Goal: Transaction & Acquisition: Purchase product/service

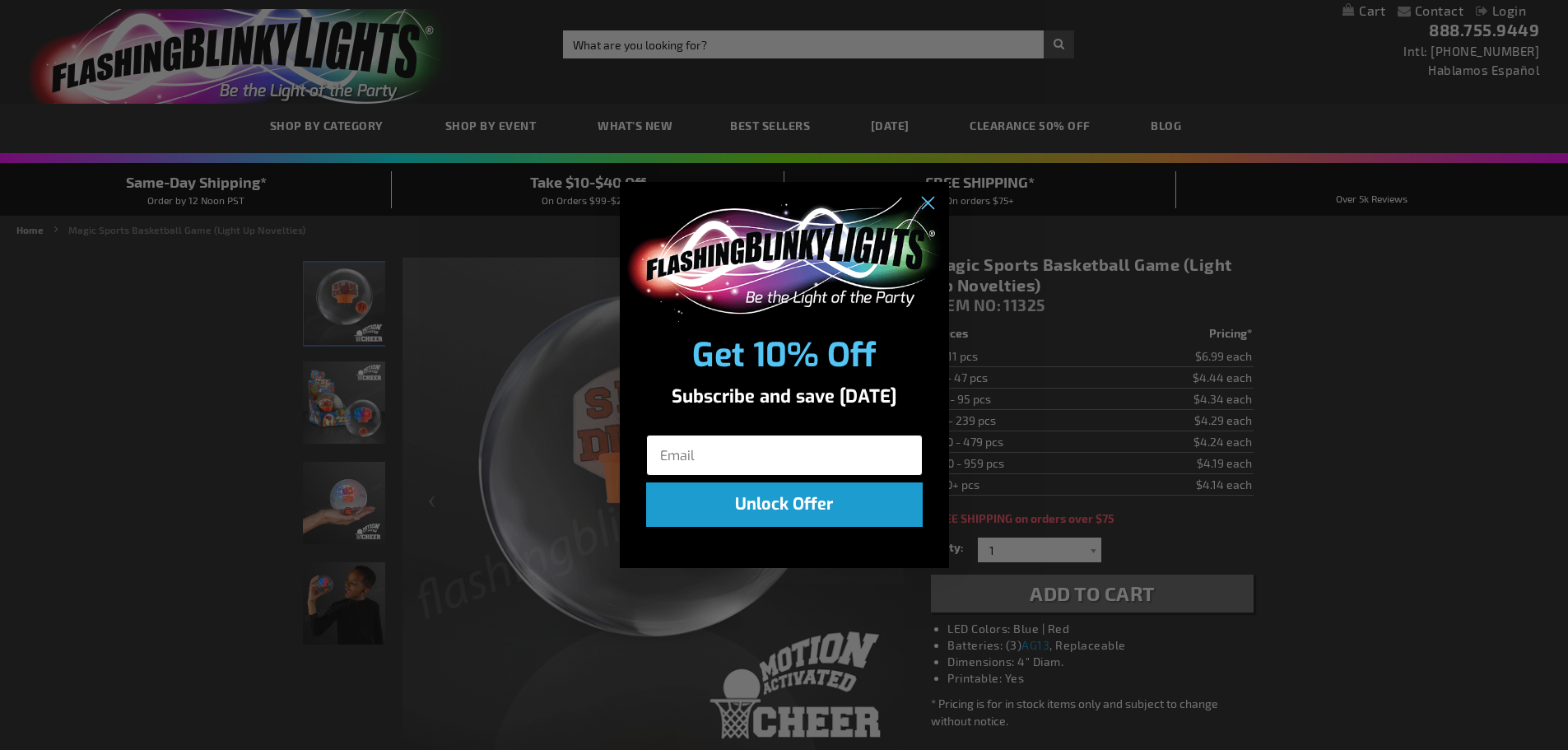
click at [688, 460] on input "Email" at bounding box center [784, 454] width 277 height 41
click at [694, 452] on input "slsjr2@gmail.com" at bounding box center [784, 454] width 277 height 41
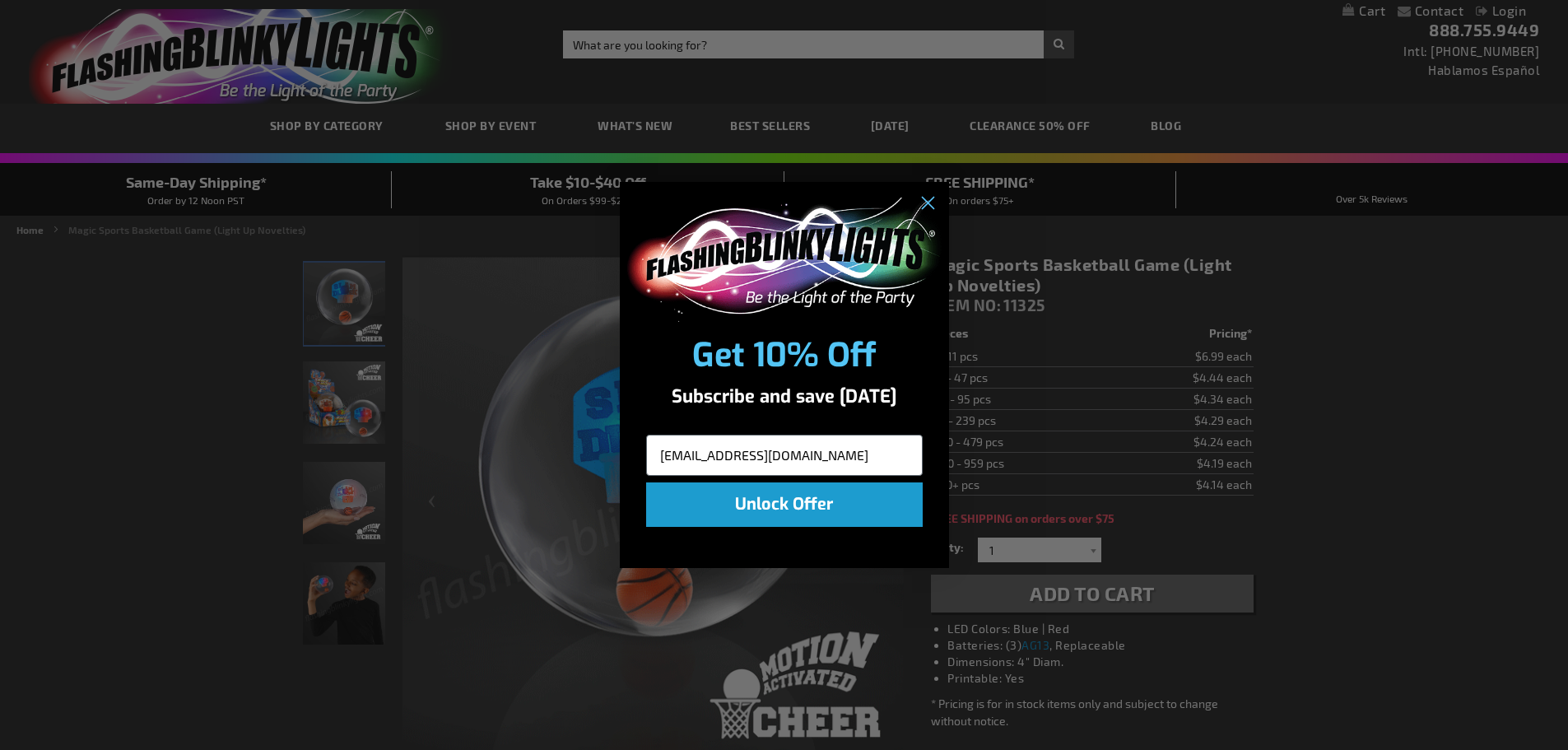
type input "[EMAIL_ADDRESS][DOMAIN_NAME]"
click at [715, 513] on button "Unlock Offer" at bounding box center [784, 504] width 277 height 45
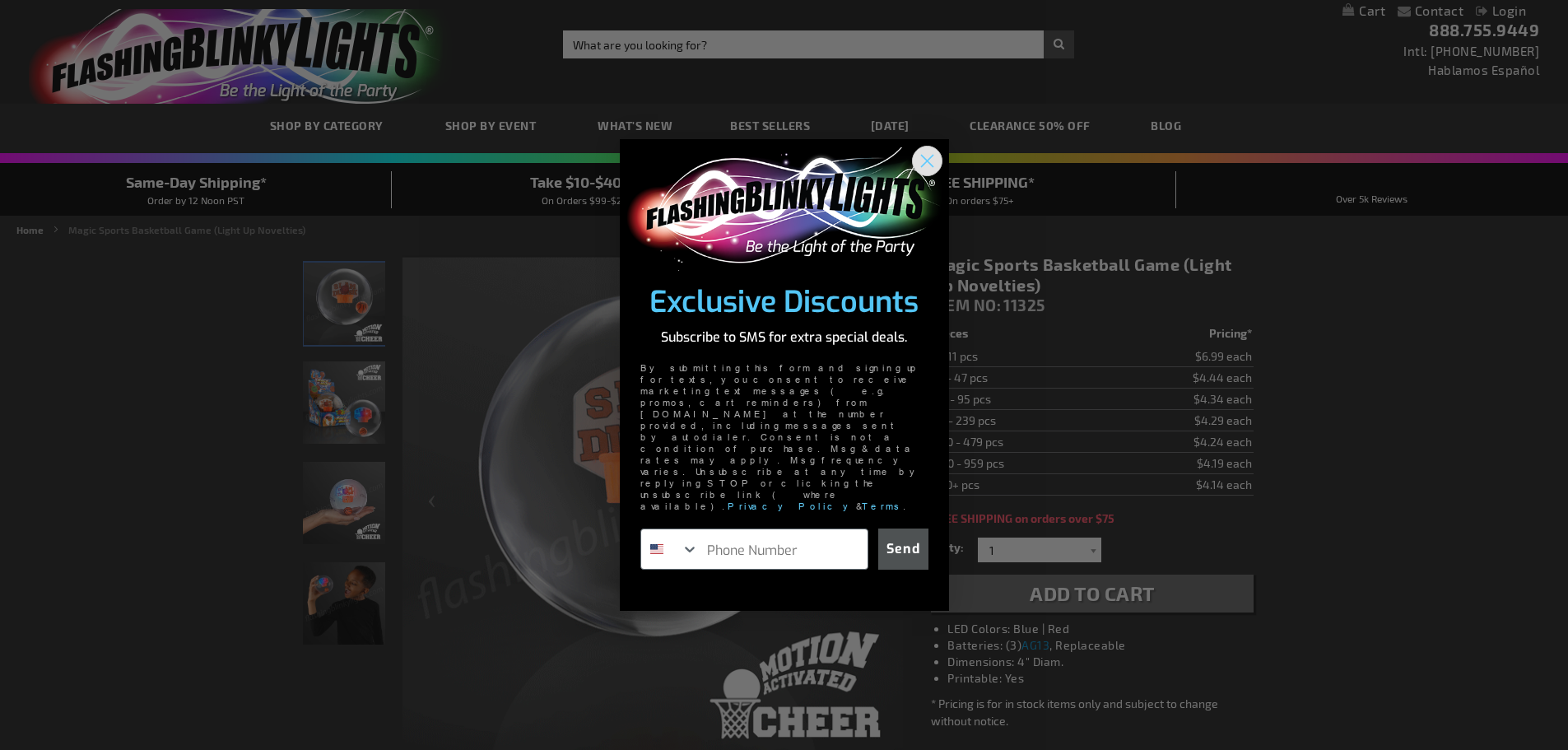
click at [920, 174] on circle "Close dialog" at bounding box center [926, 160] width 28 height 28
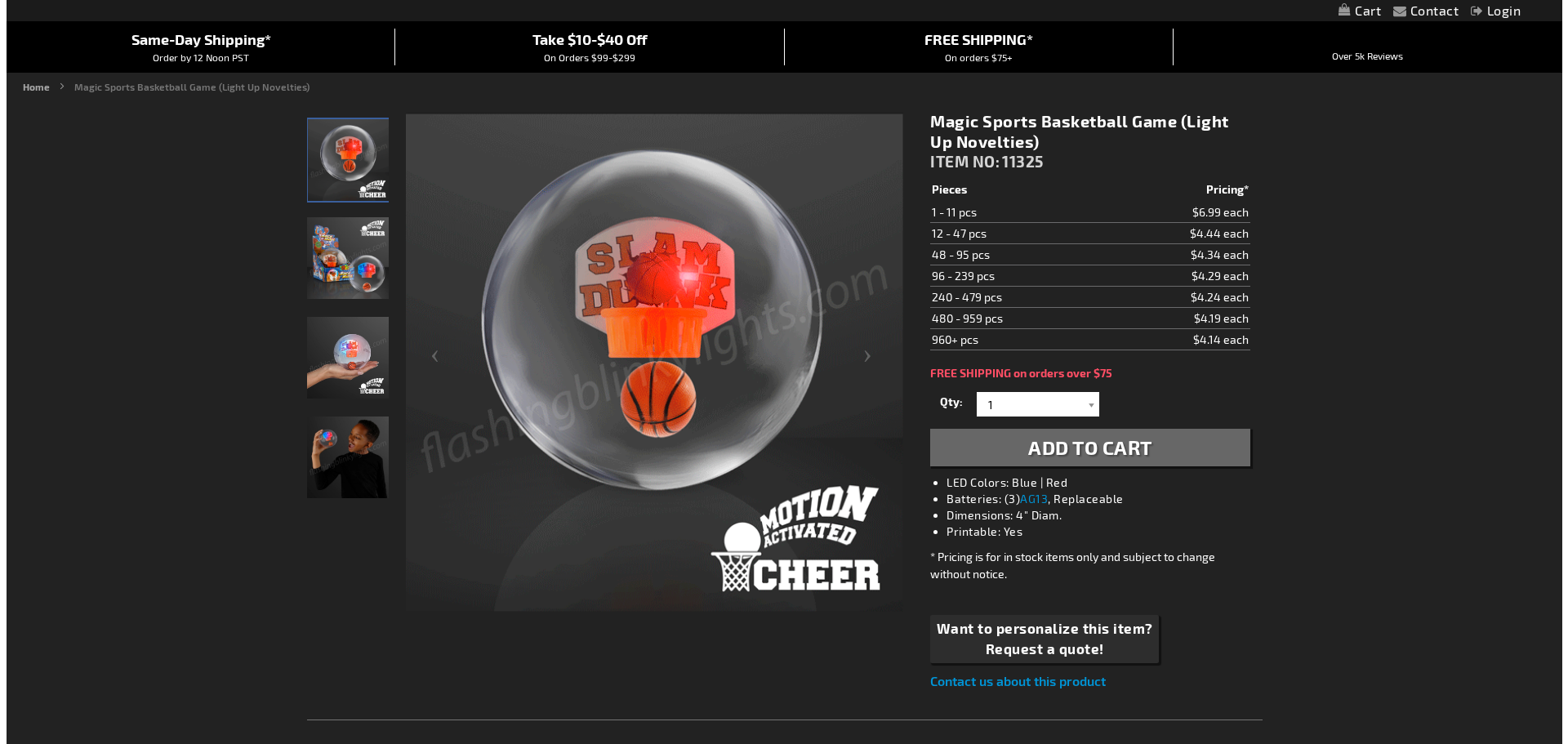
scroll to position [163, 0]
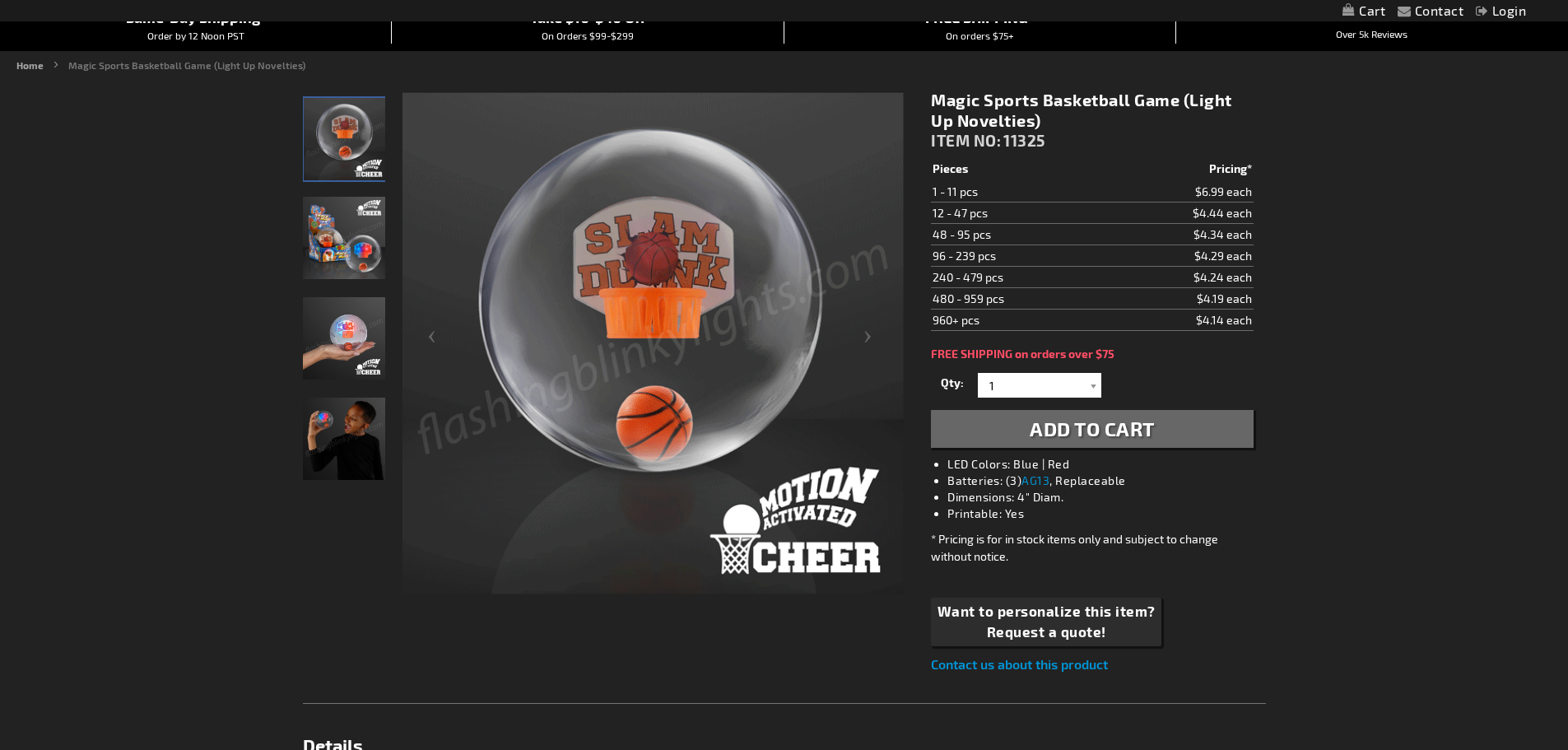
click at [1114, 437] on span "Add to Cart" at bounding box center [1092, 428] width 125 height 24
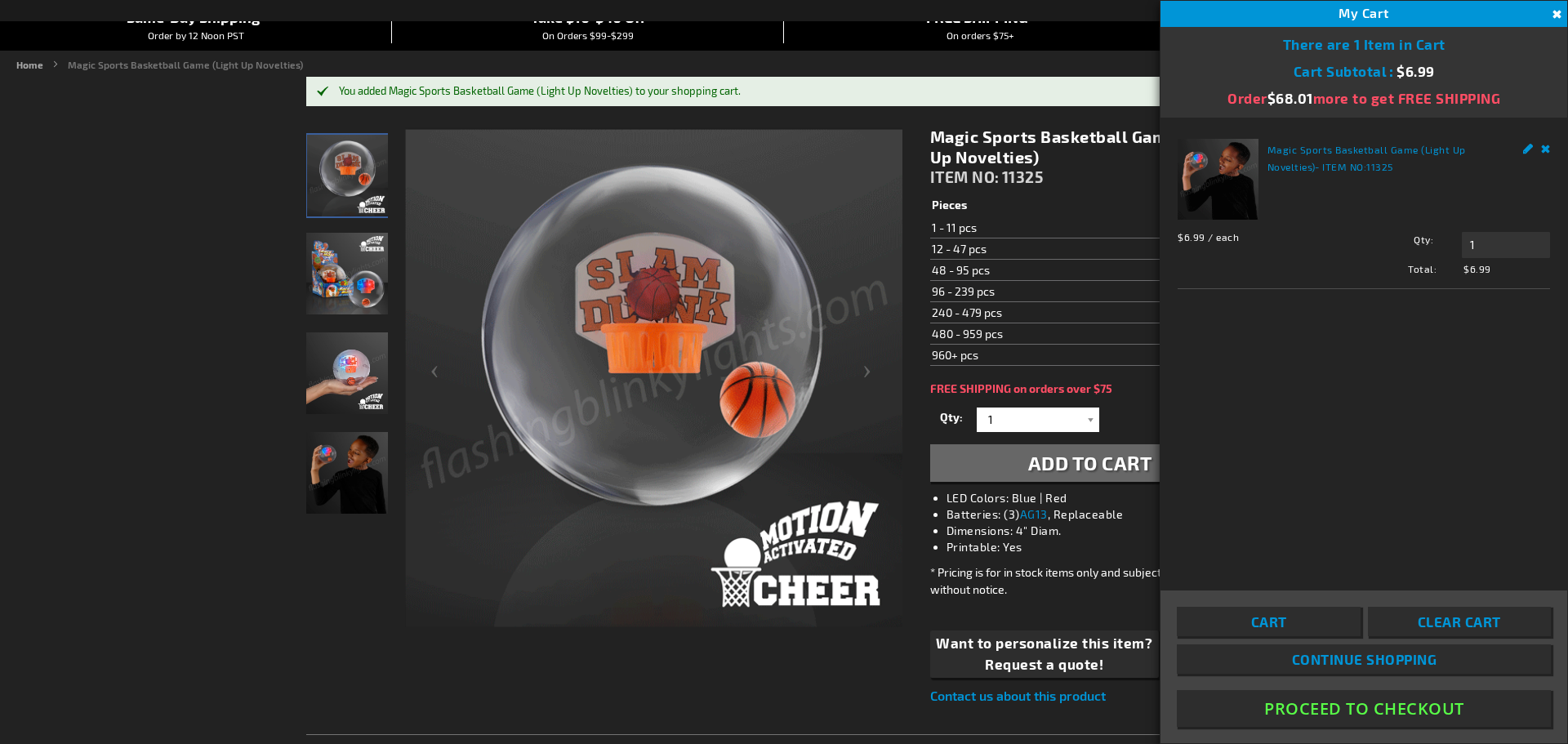
click at [1316, 621] on link "Cart" at bounding box center [1268, 620] width 183 height 29
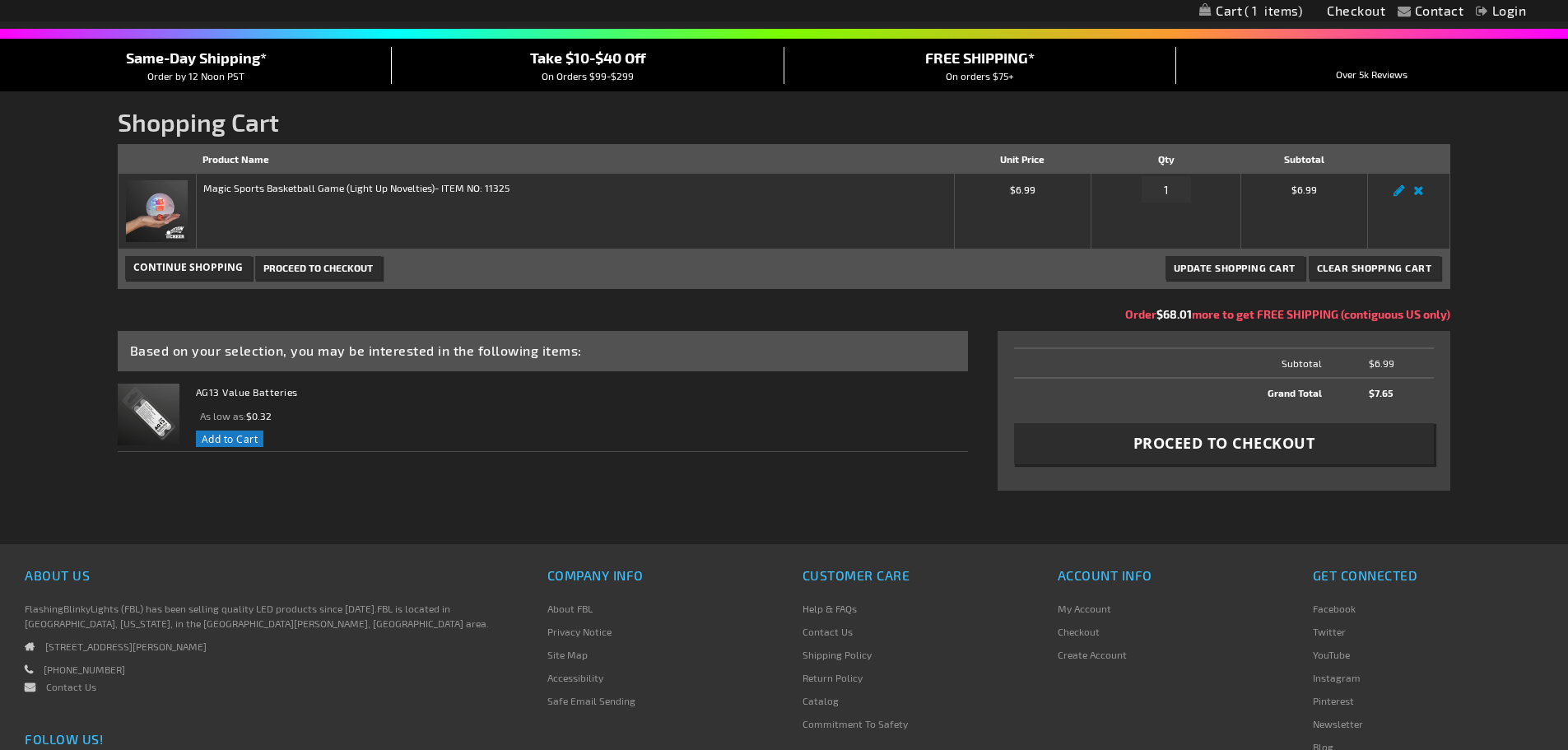
scroll to position [164, 0]
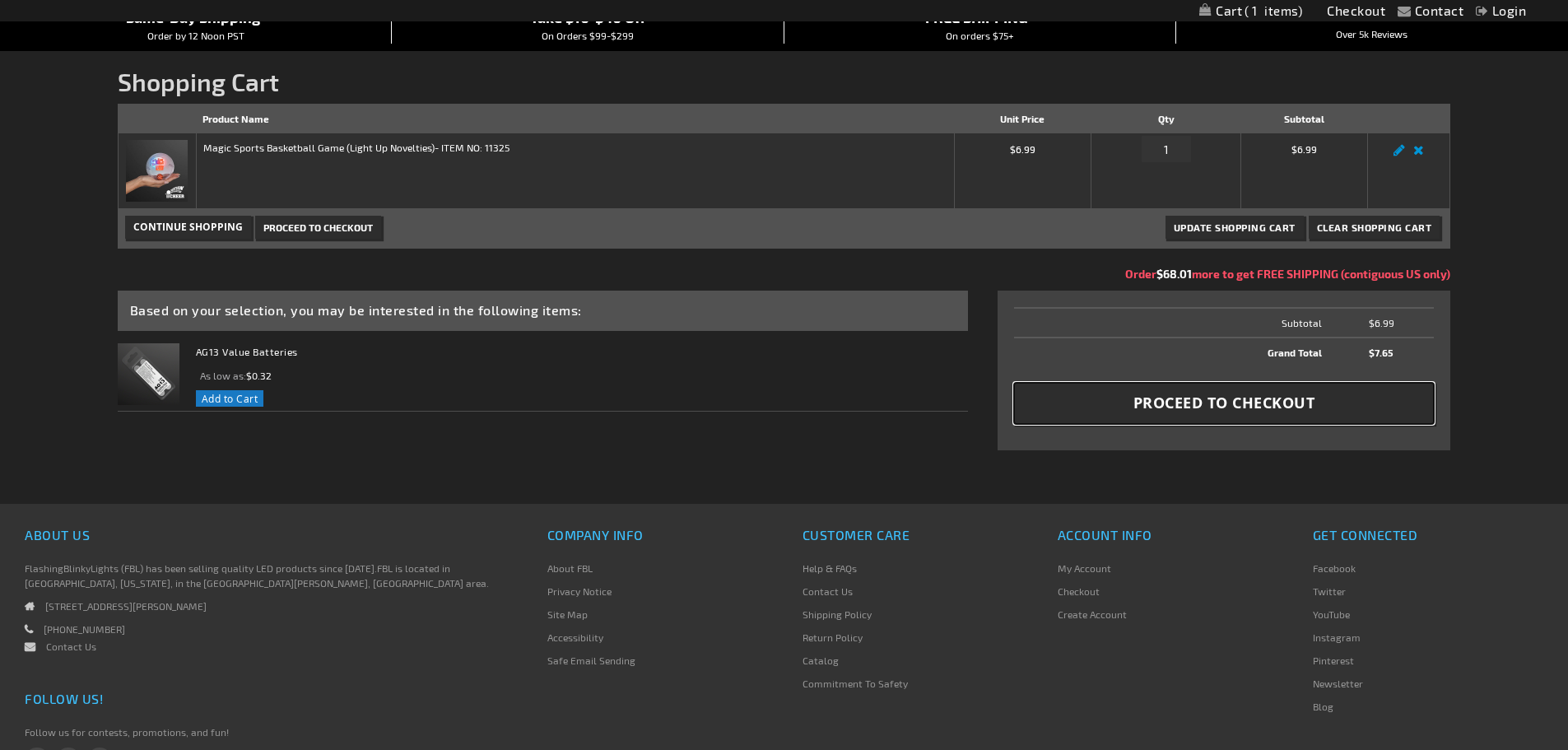
click at [1207, 407] on span "Proceed to Checkout" at bounding box center [1223, 403] width 182 height 21
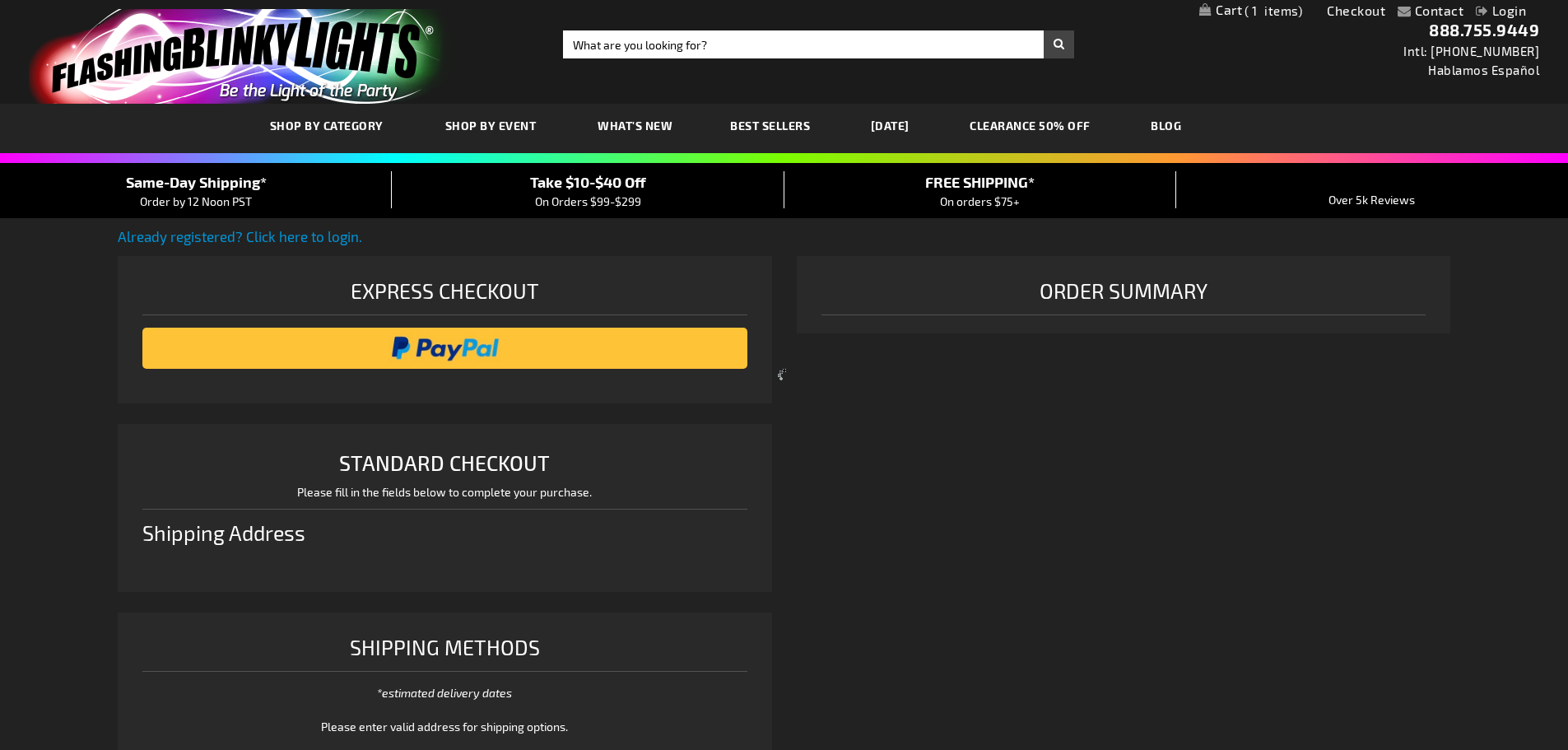
select select "US"
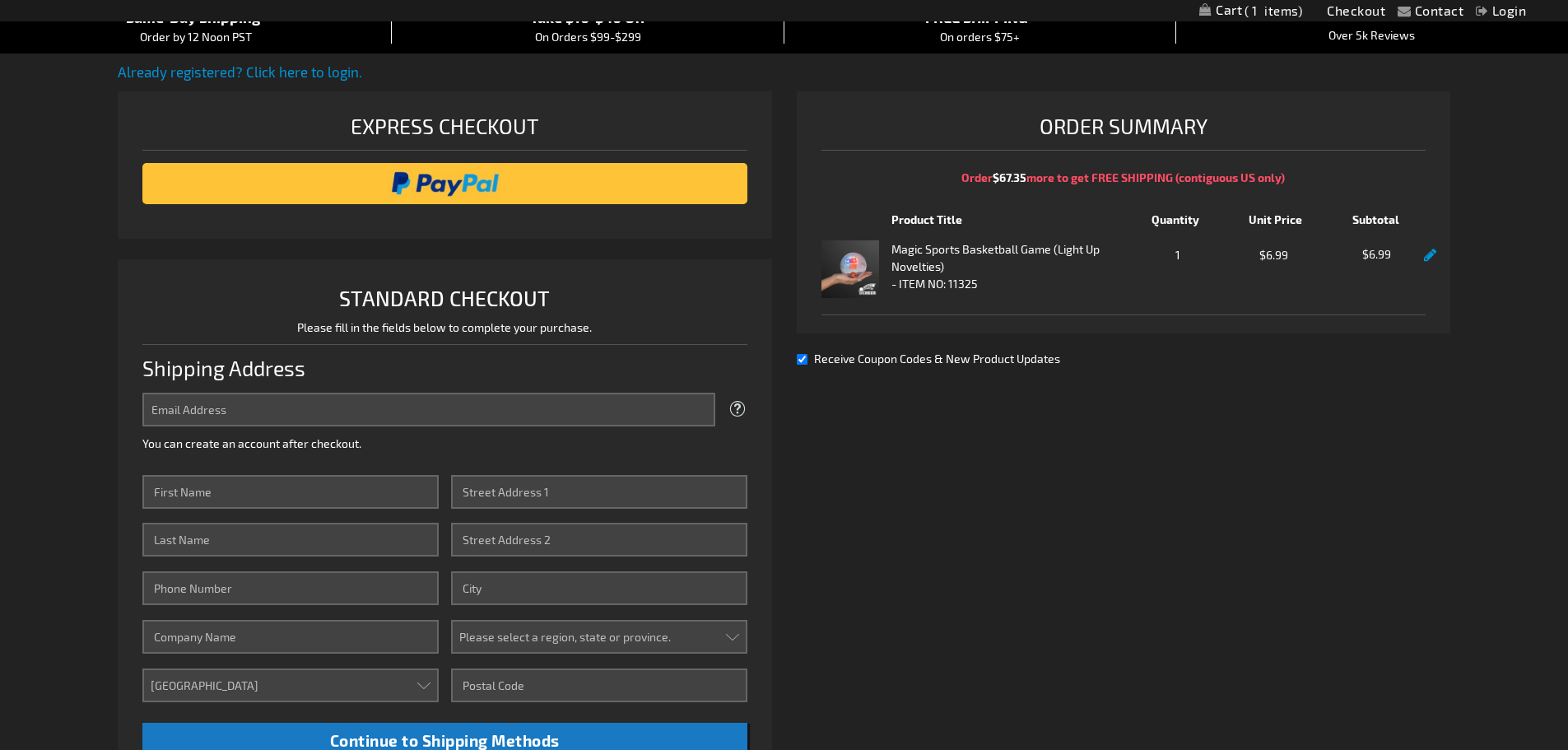
scroll to position [83, 0]
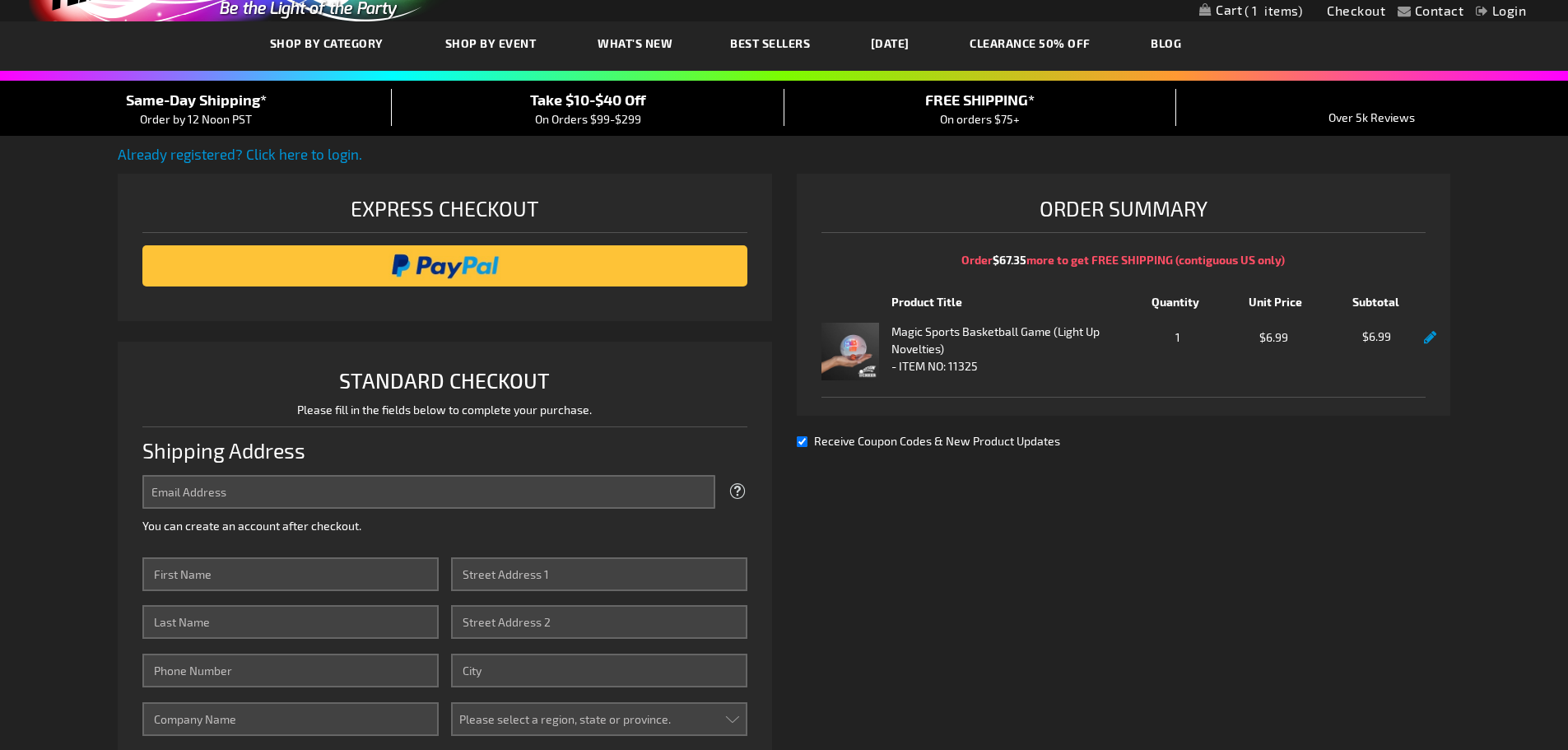
click at [800, 439] on input "Receive Coupon Codes & New Product Updates" at bounding box center [801, 441] width 10 height 10
checkbox input "false"
click at [494, 274] on input "image" at bounding box center [444, 265] width 588 height 33
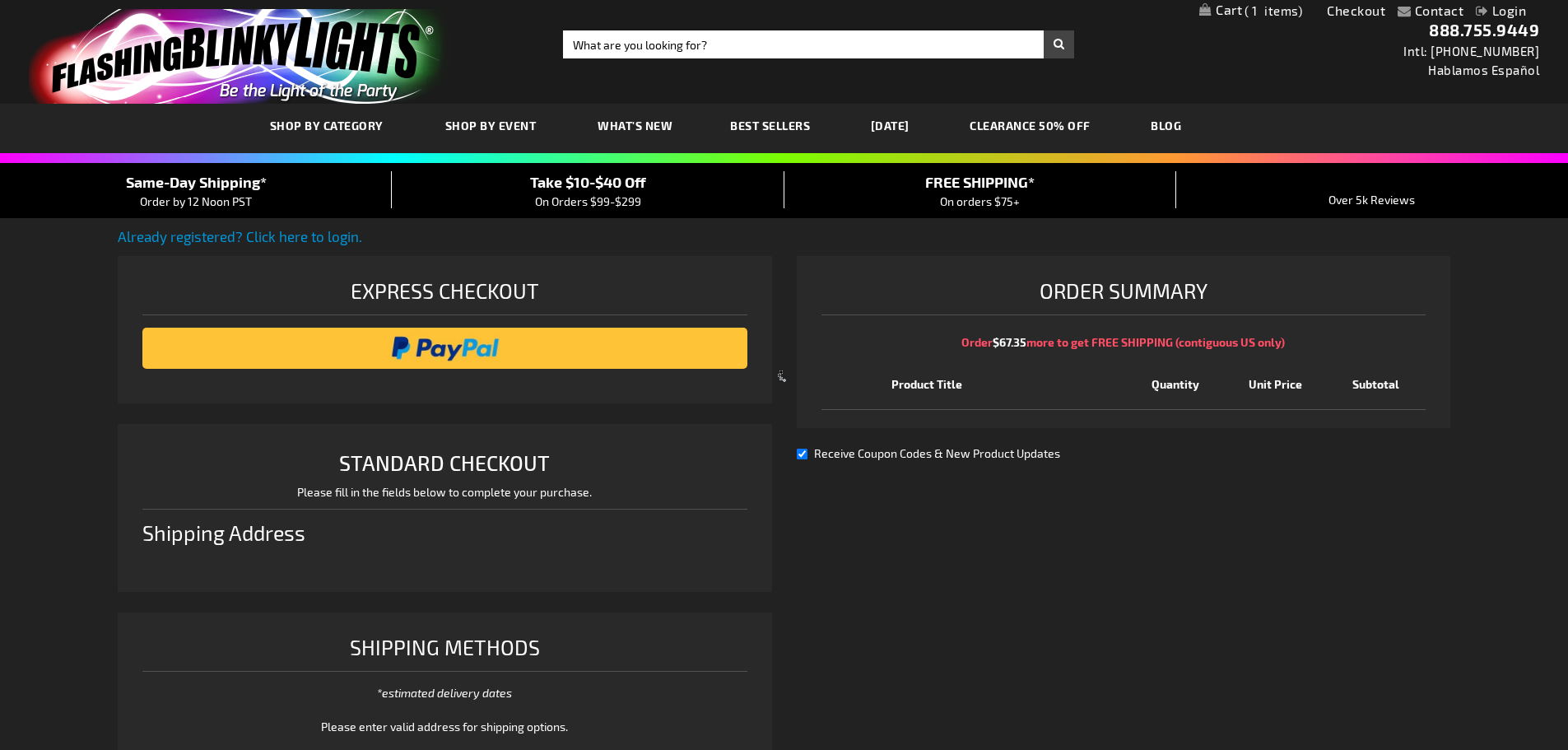
select select "US"
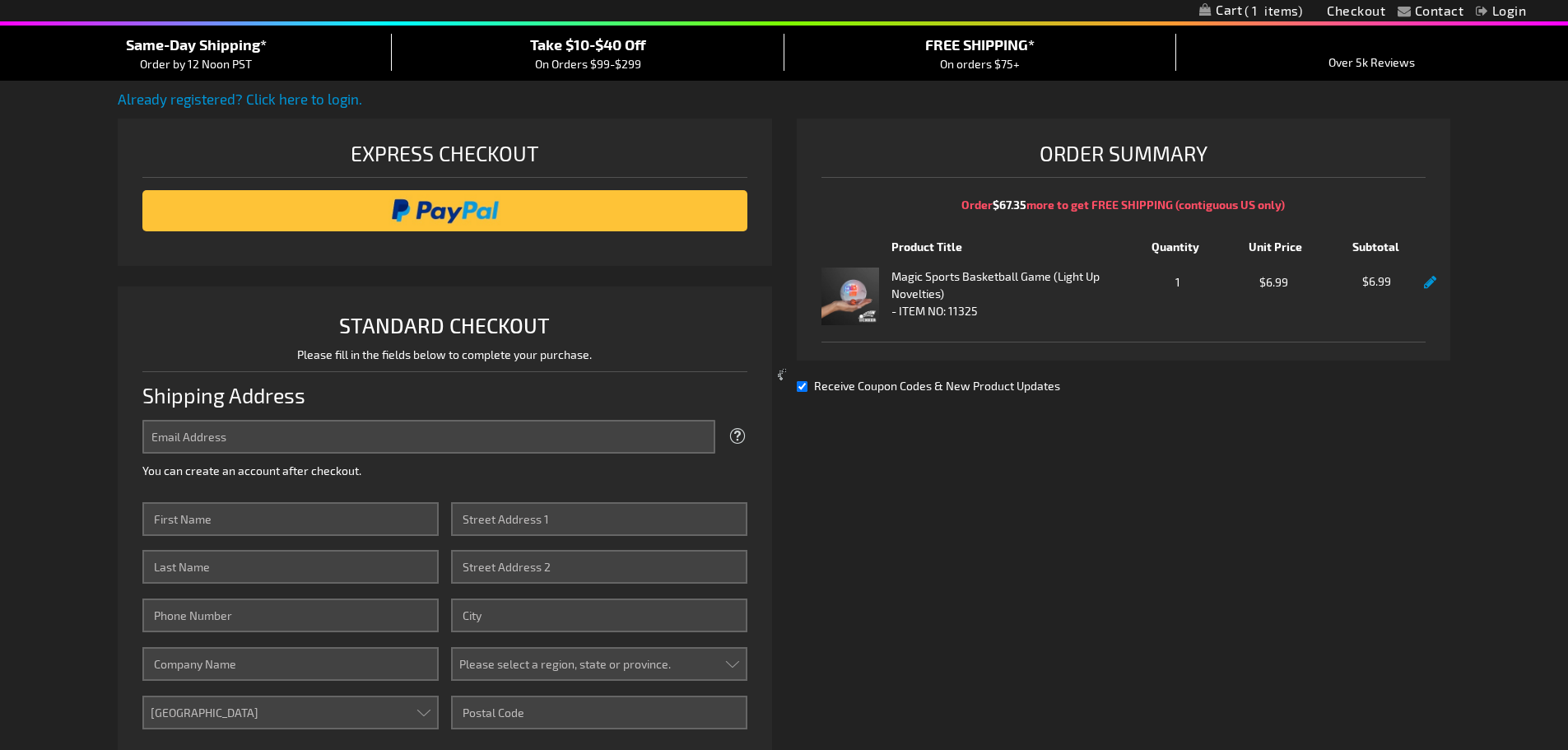
scroll to position [412, 0]
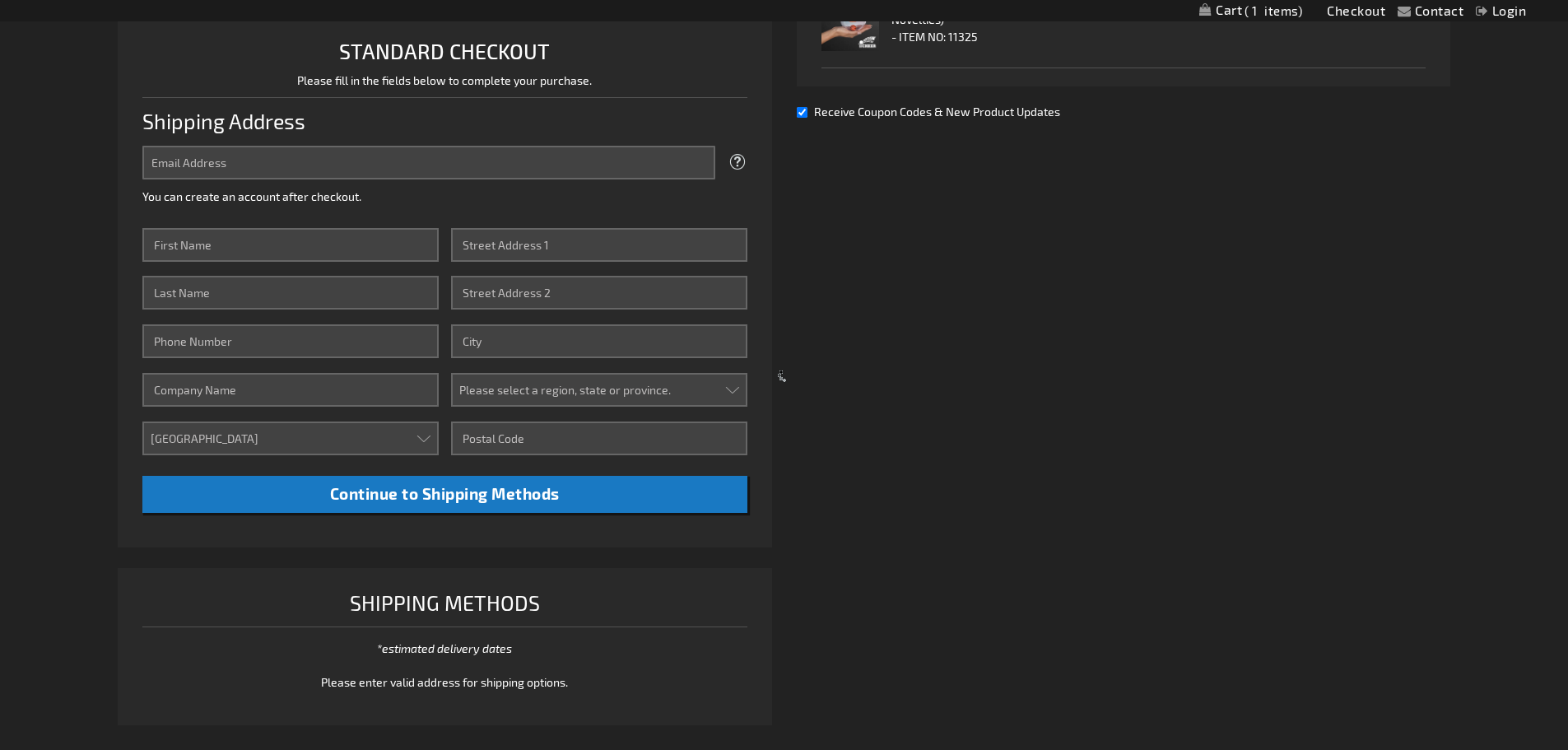
click at [377, 163] on div at bounding box center [784, 375] width 1568 height 750
click at [343, 173] on div at bounding box center [784, 375] width 1568 height 750
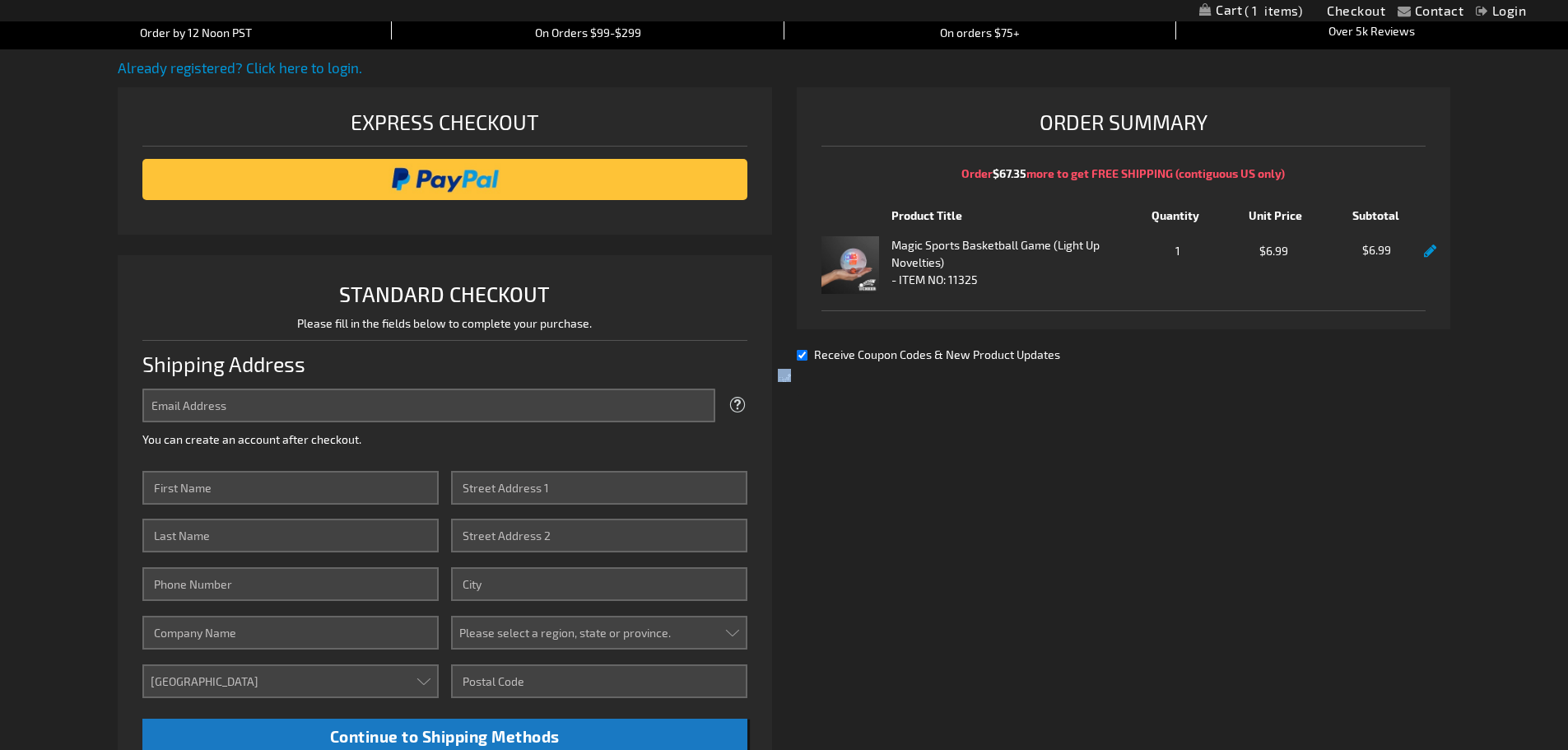
scroll to position [0, 0]
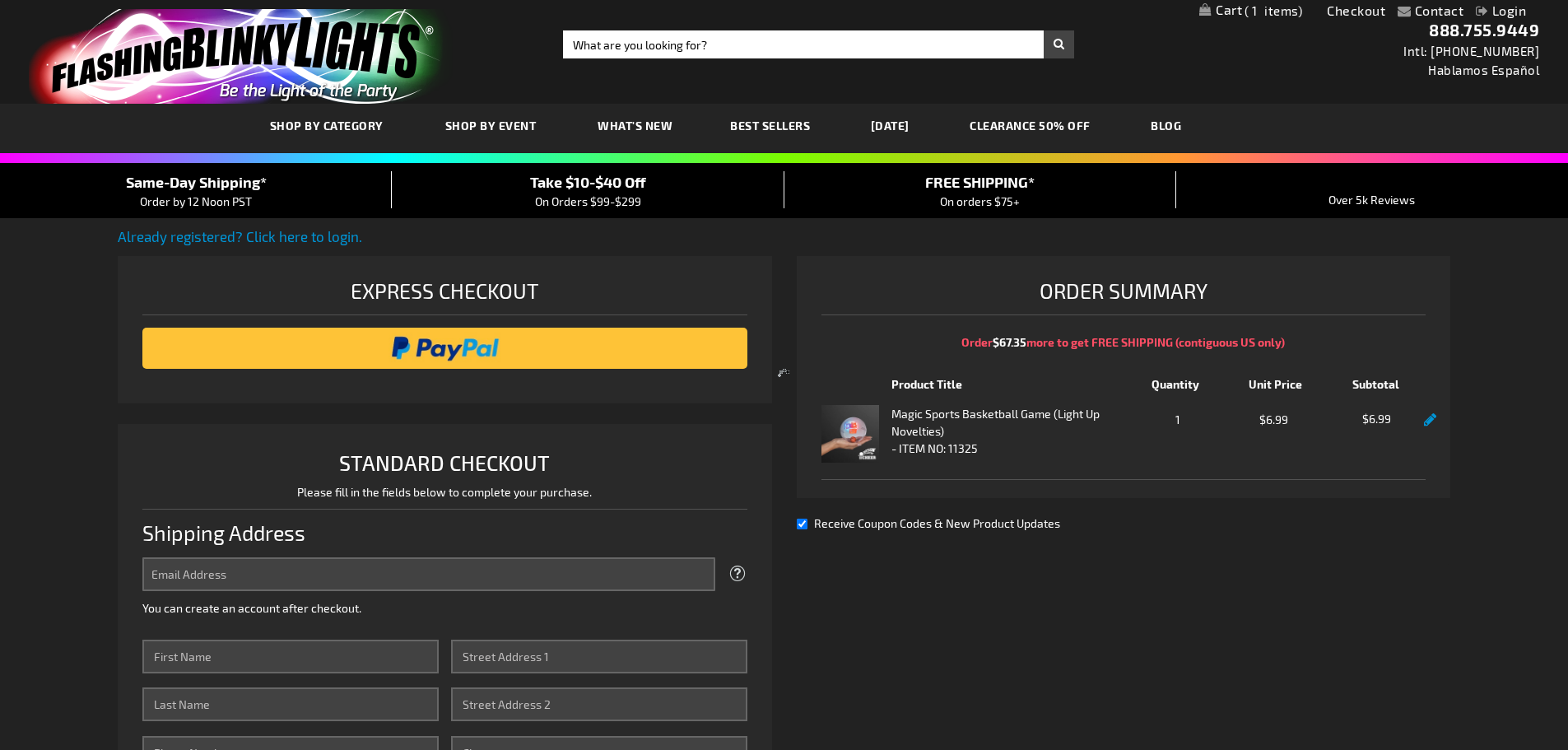
click at [439, 569] on div at bounding box center [784, 375] width 1568 height 750
click at [256, 578] on div at bounding box center [784, 375] width 1568 height 750
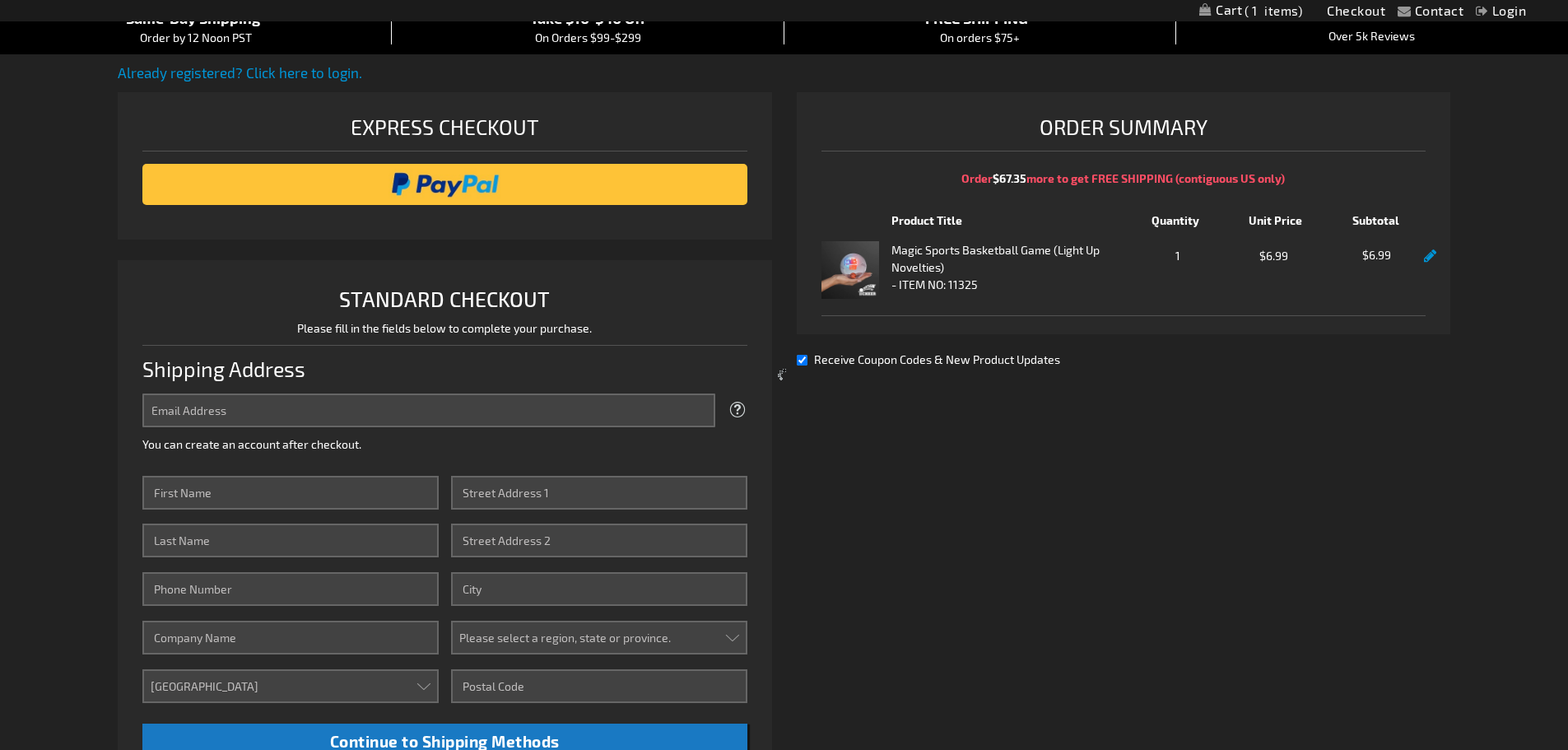
scroll to position [164, 0]
click at [804, 359] on div at bounding box center [784, 375] width 1568 height 750
click at [801, 357] on div at bounding box center [784, 375] width 1568 height 750
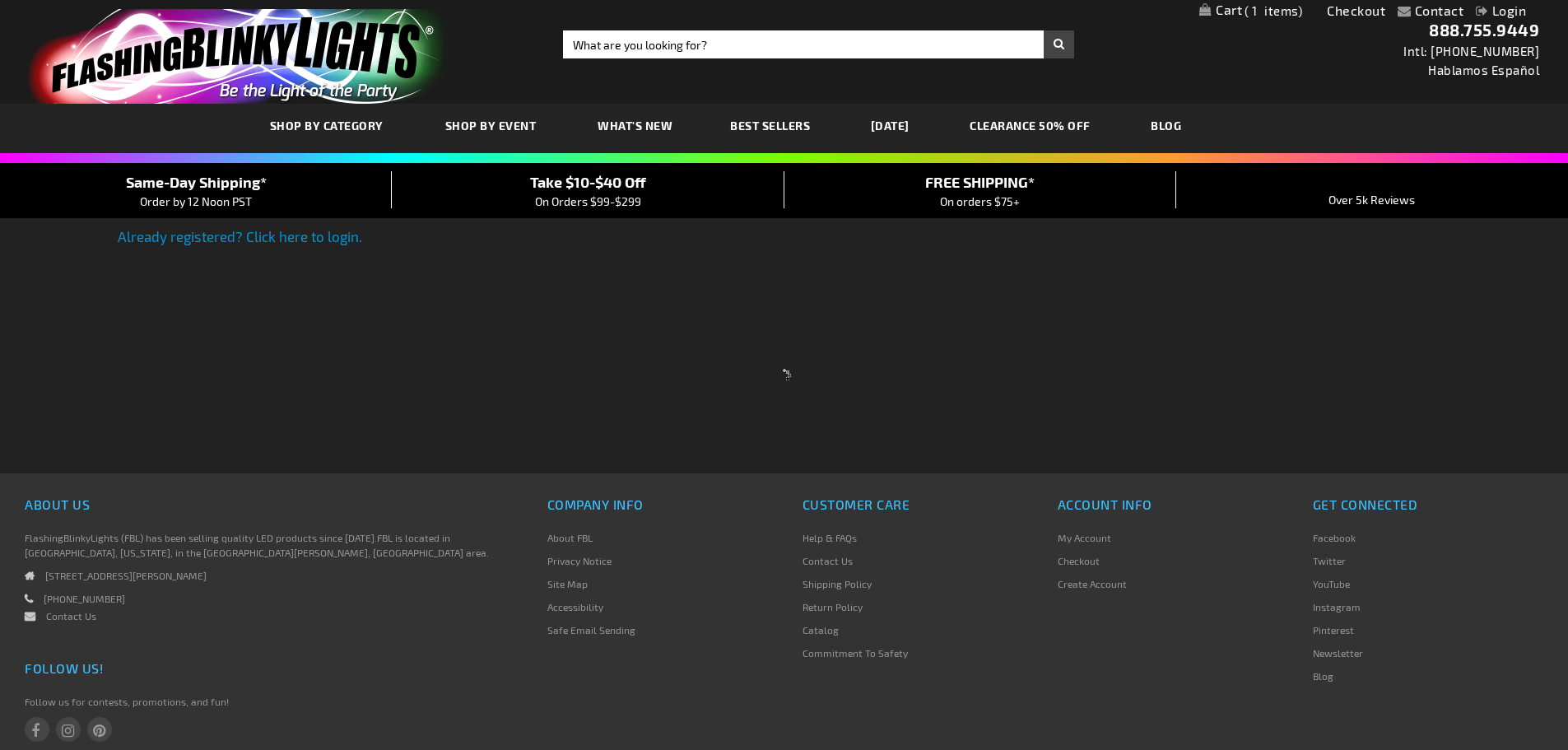
scroll to position [107, 0]
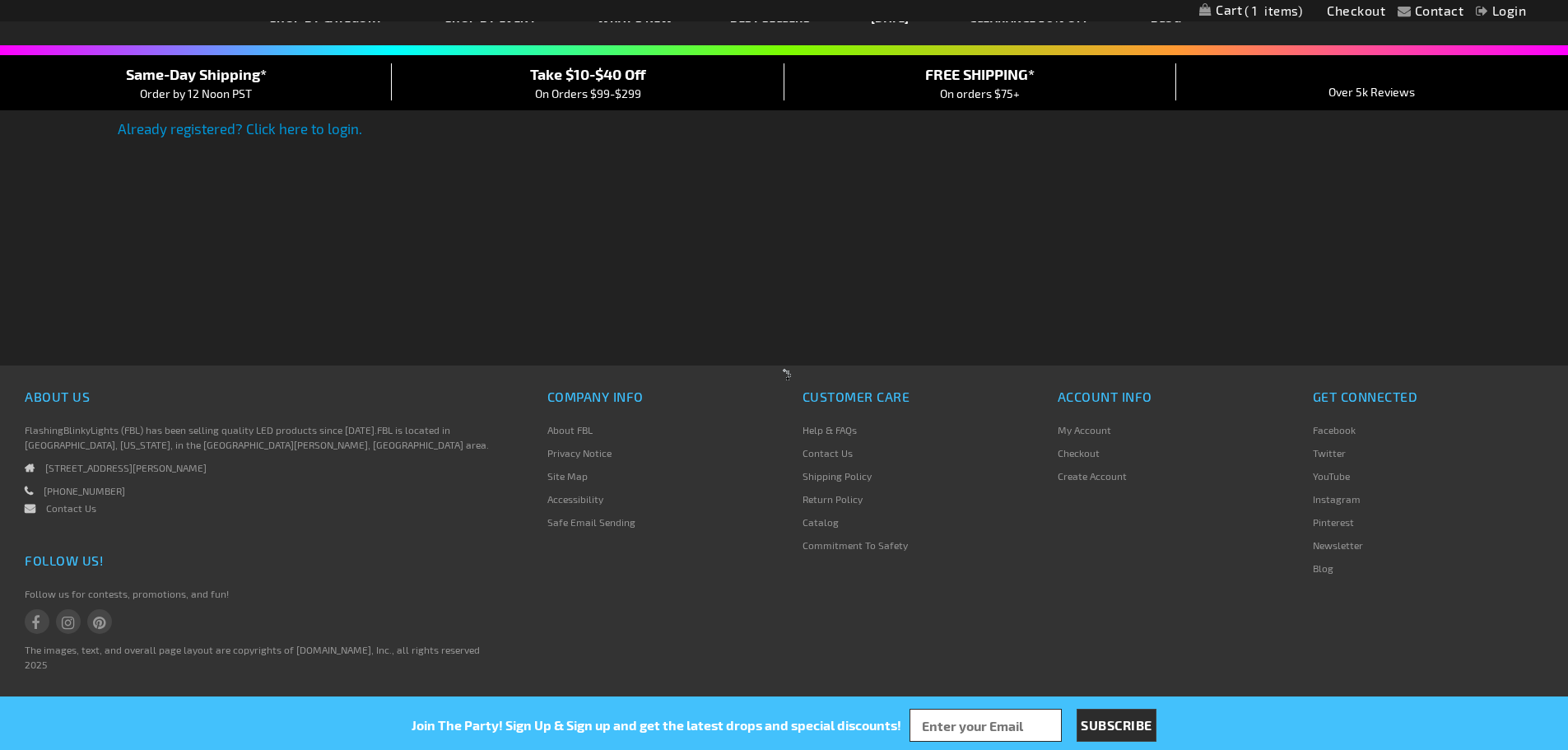
select select "US"
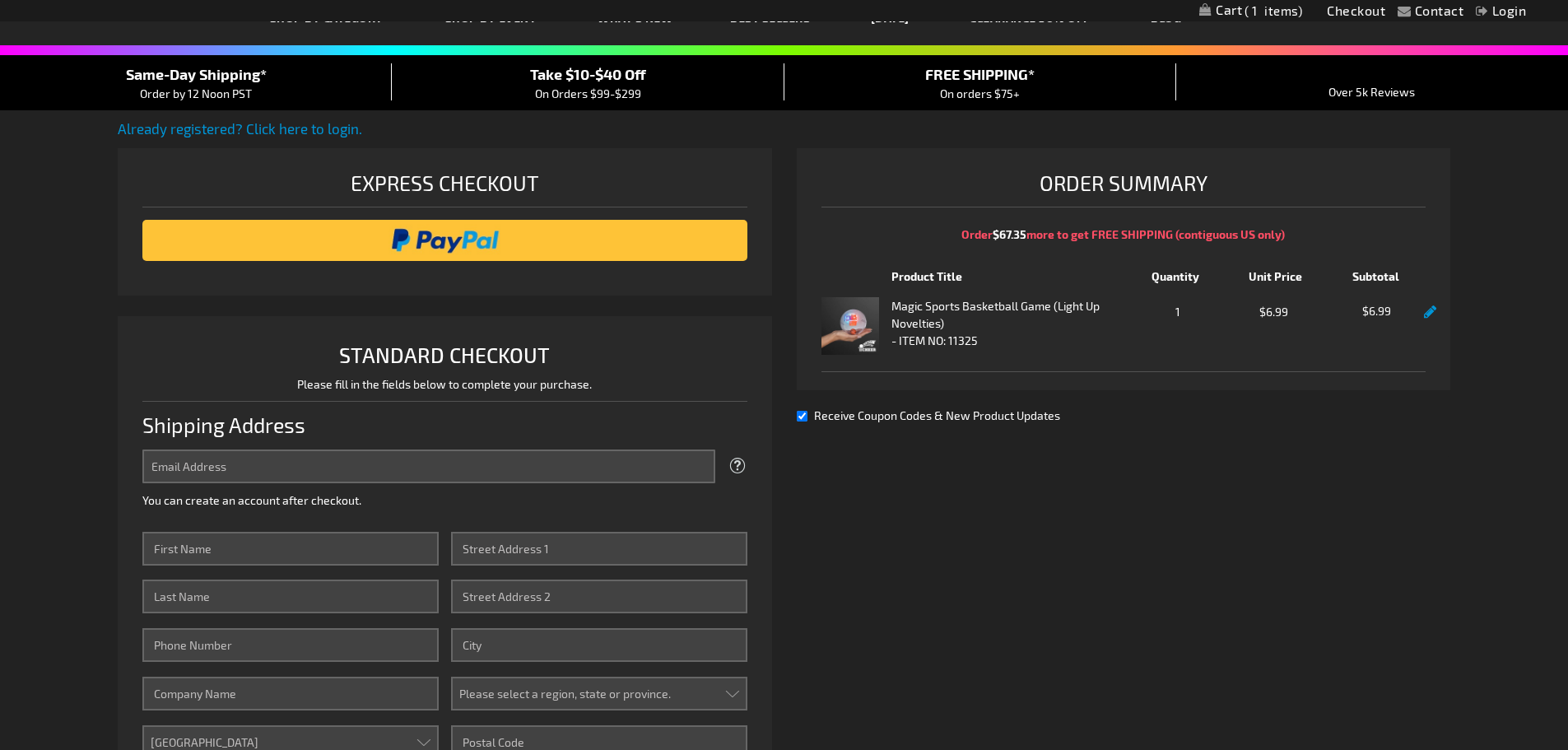
click at [801, 414] on input "Receive Coupon Codes & New Product Updates" at bounding box center [801, 415] width 10 height 10
checkbox input "false"
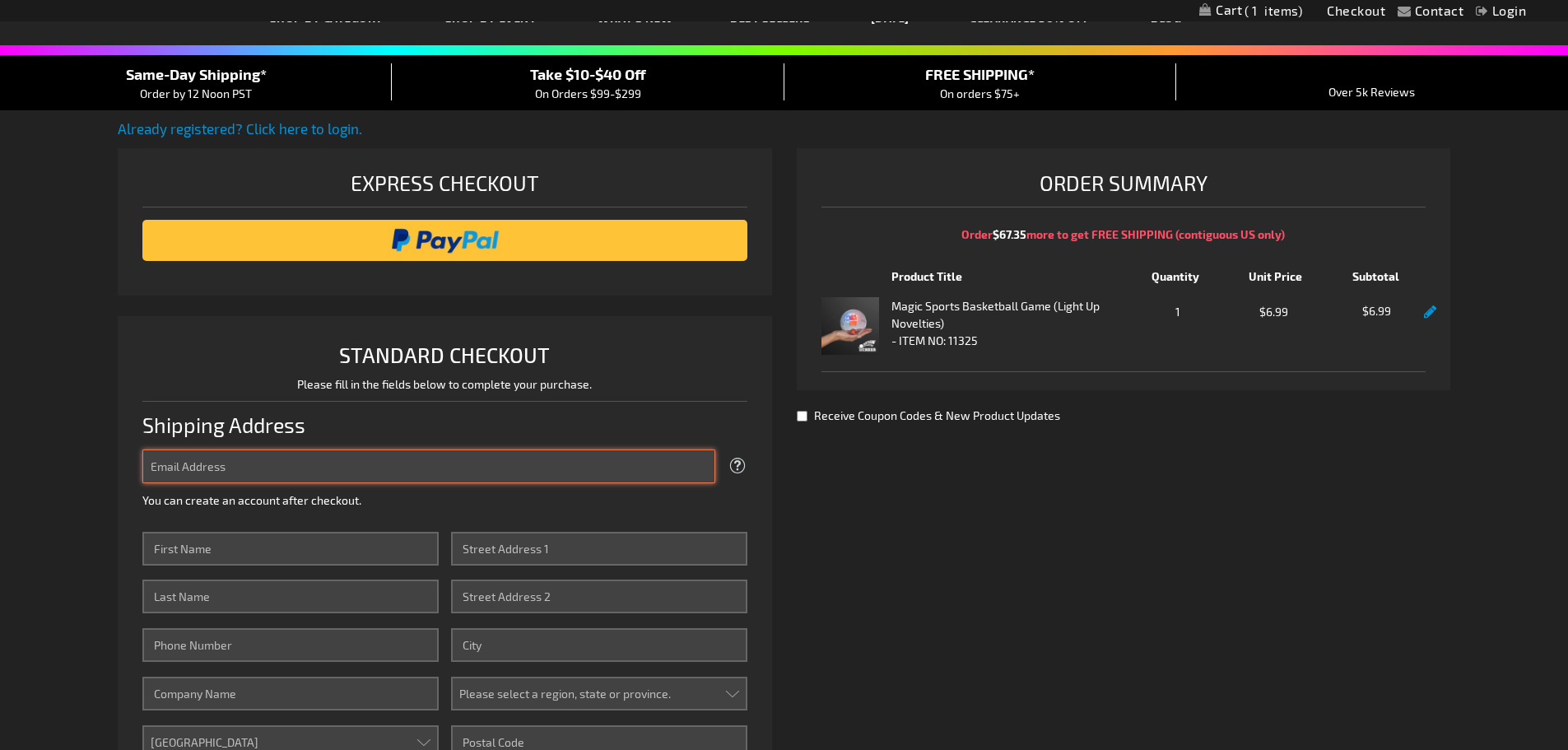
click at [584, 475] on input "Email Address" at bounding box center [429, 467] width 573 height 34
paste input "slsjr2+flashyblinkylights"
type input "[EMAIL_ADDRESS][DOMAIN_NAME]"
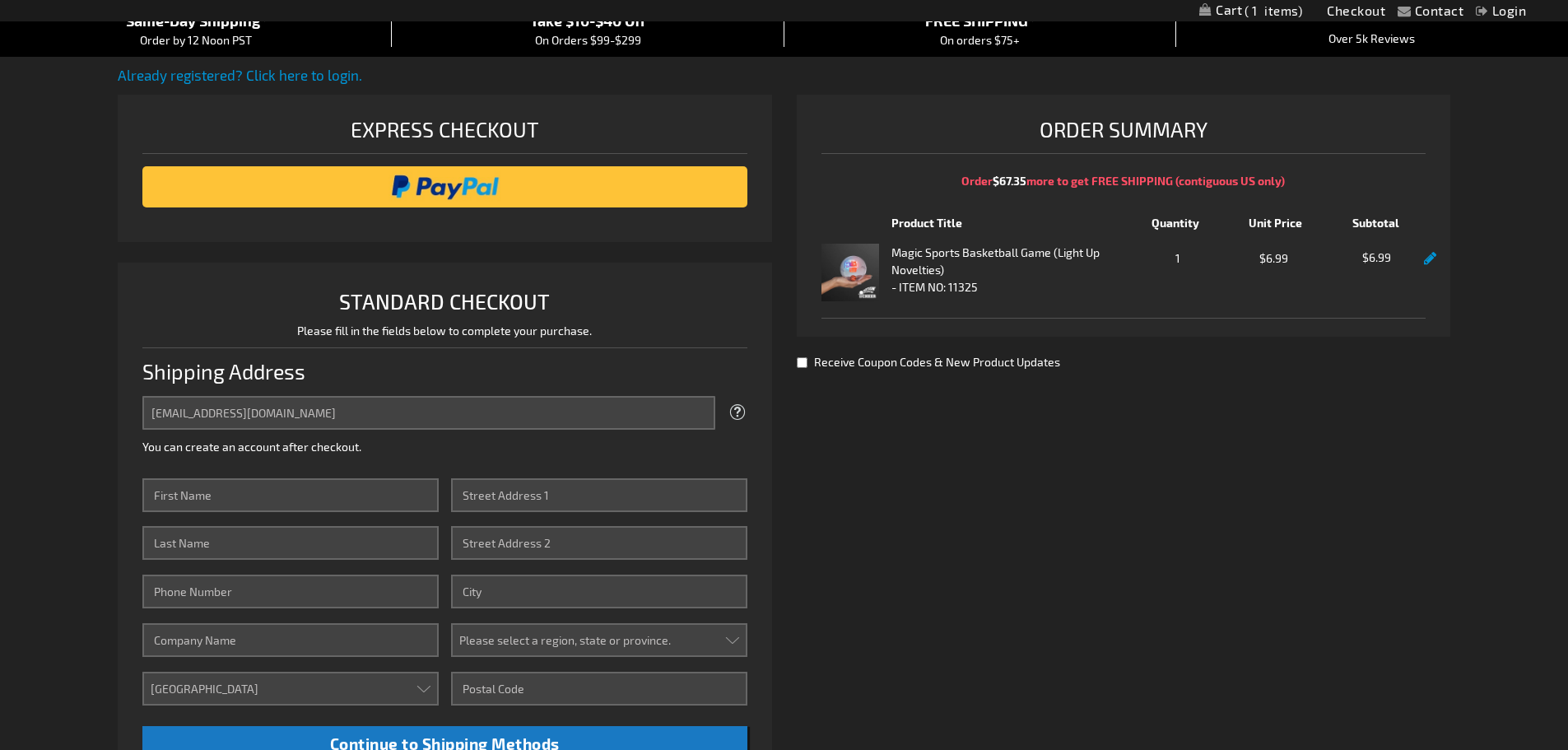
scroll to position [190, 0]
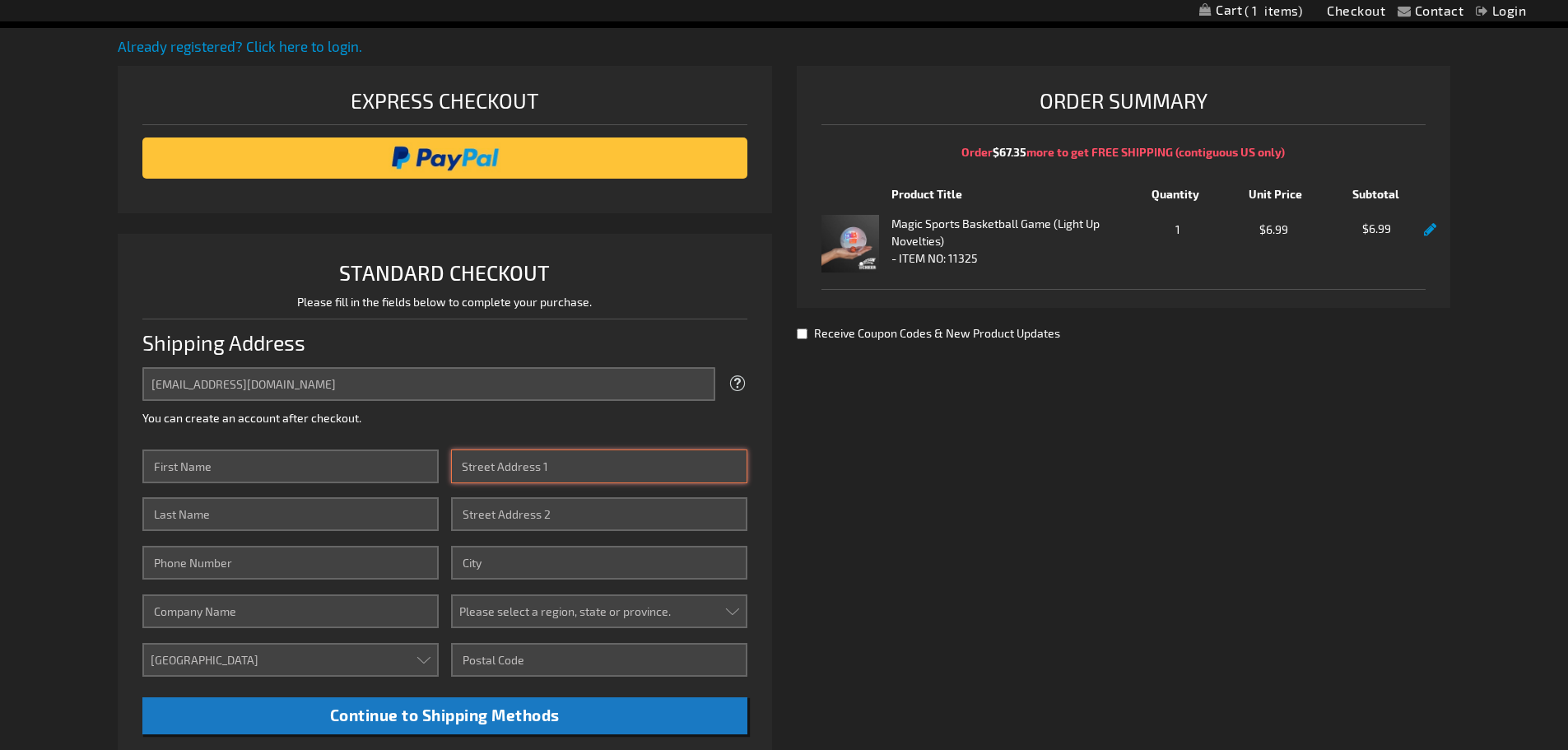
click at [518, 471] on input "Street Address: Line 1" at bounding box center [600, 467] width 296 height 34
type input "[STREET_ADDRESS]"
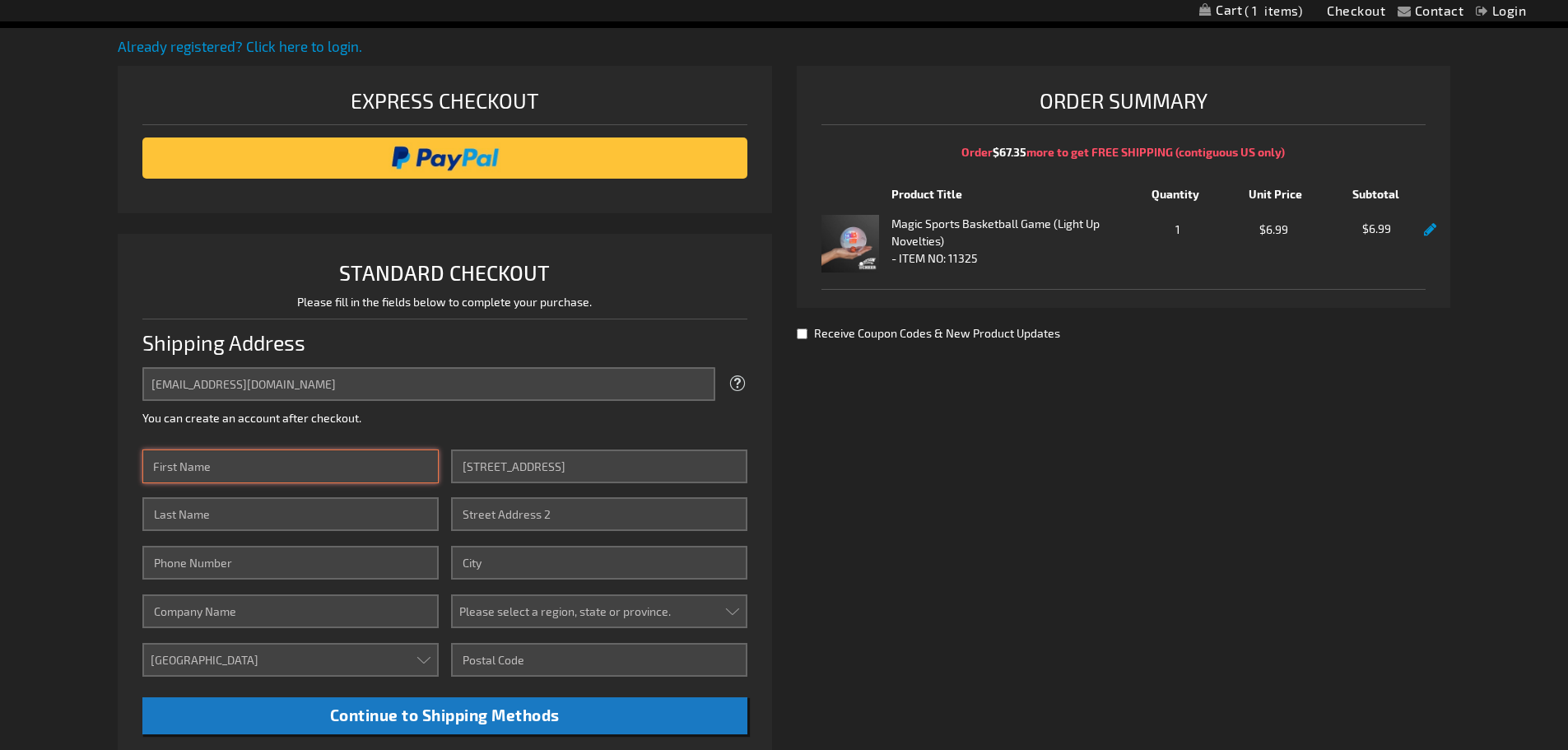
type input "[PERSON_NAME]"
type input "3174553108"
type input "camby"
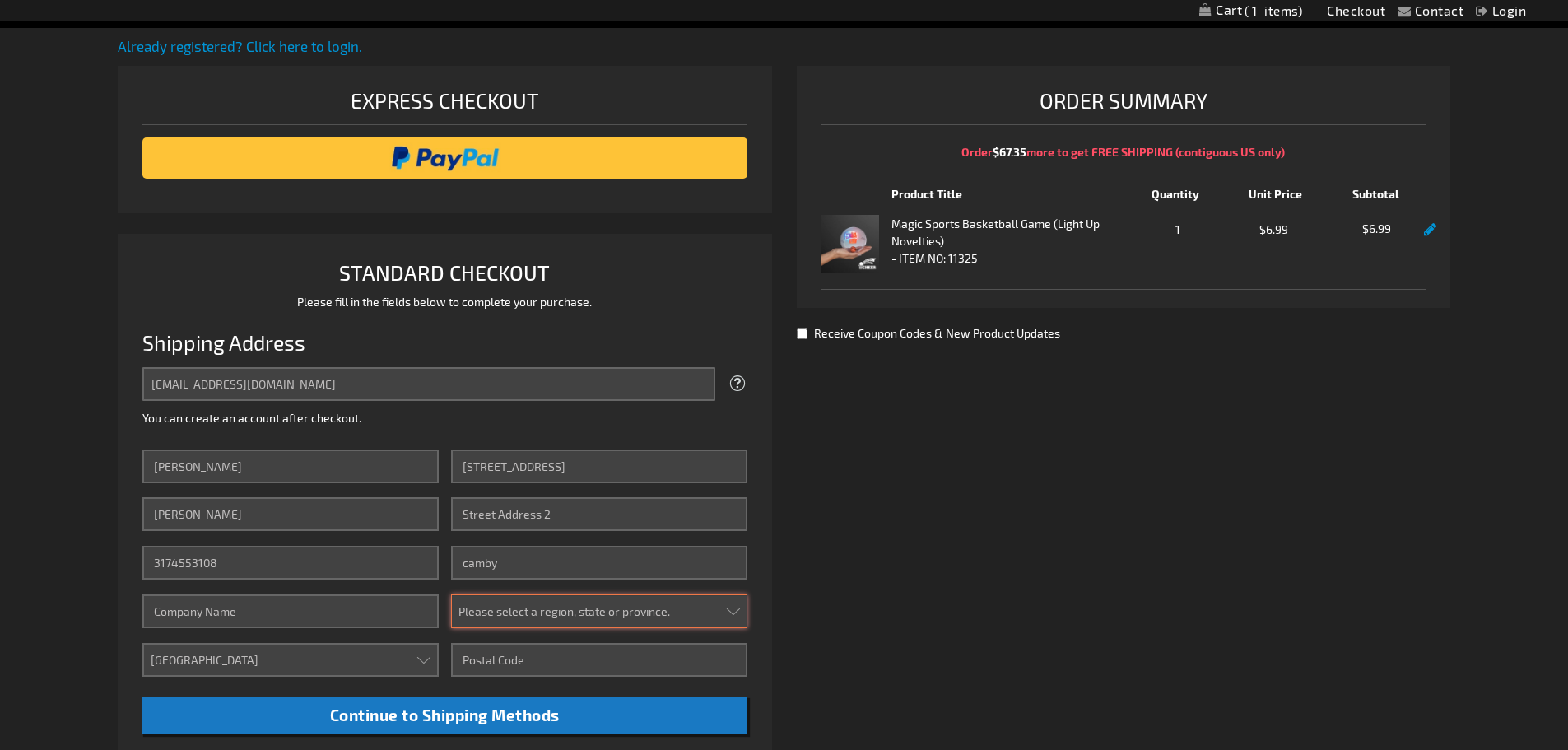
select select "24"
type input "46113"
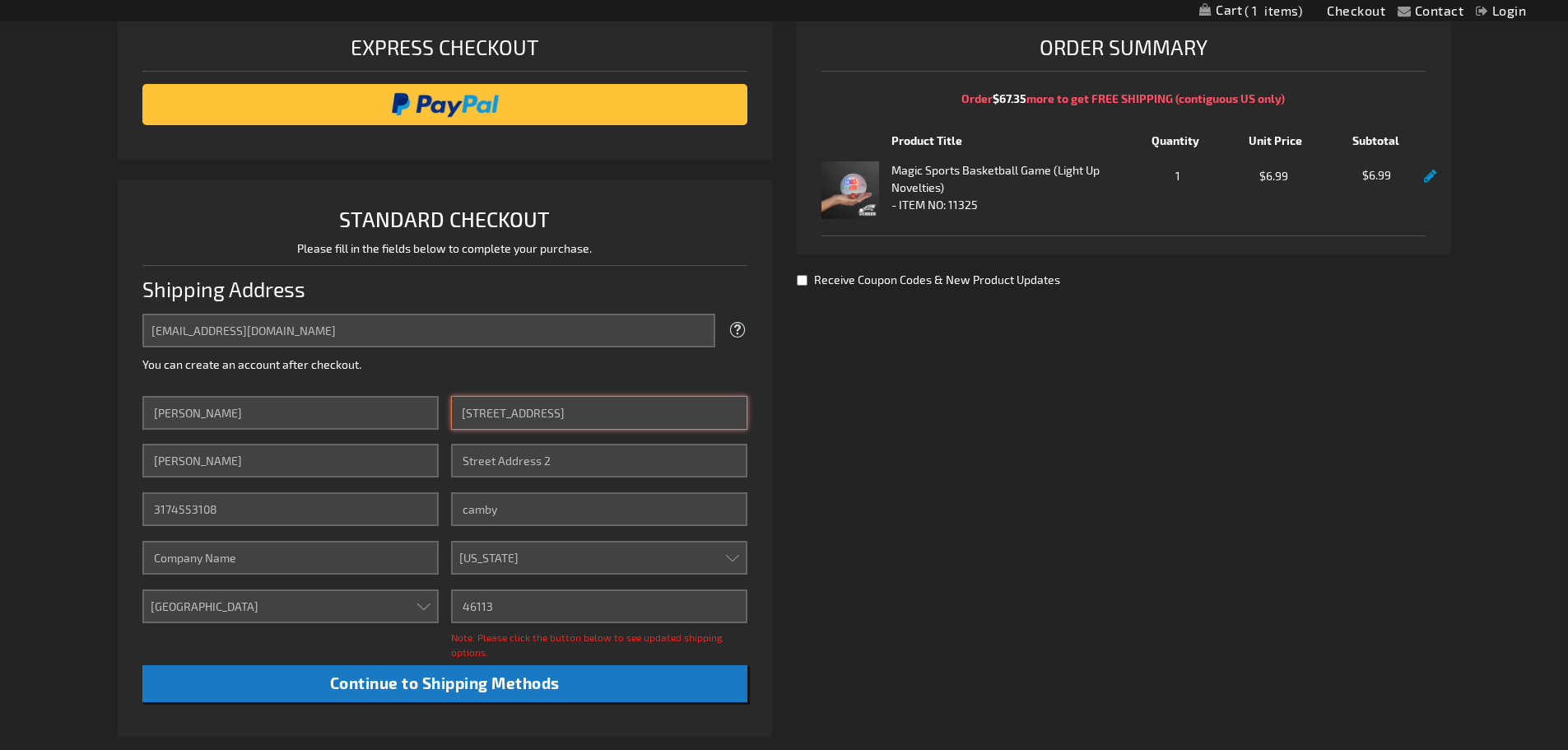
scroll to position [355, 0]
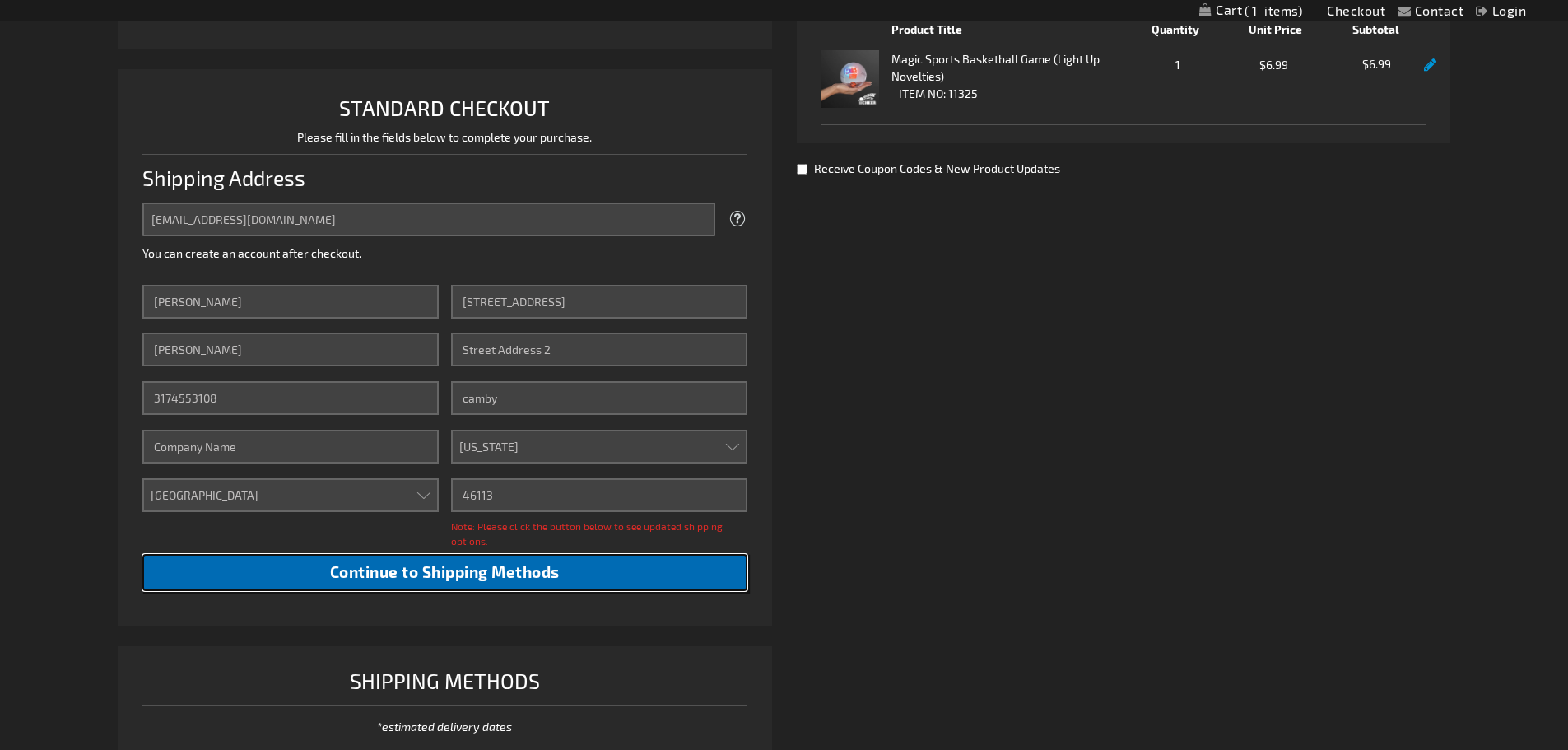
click at [475, 574] on span "Continue to Shipping Methods" at bounding box center [445, 571] width 230 height 19
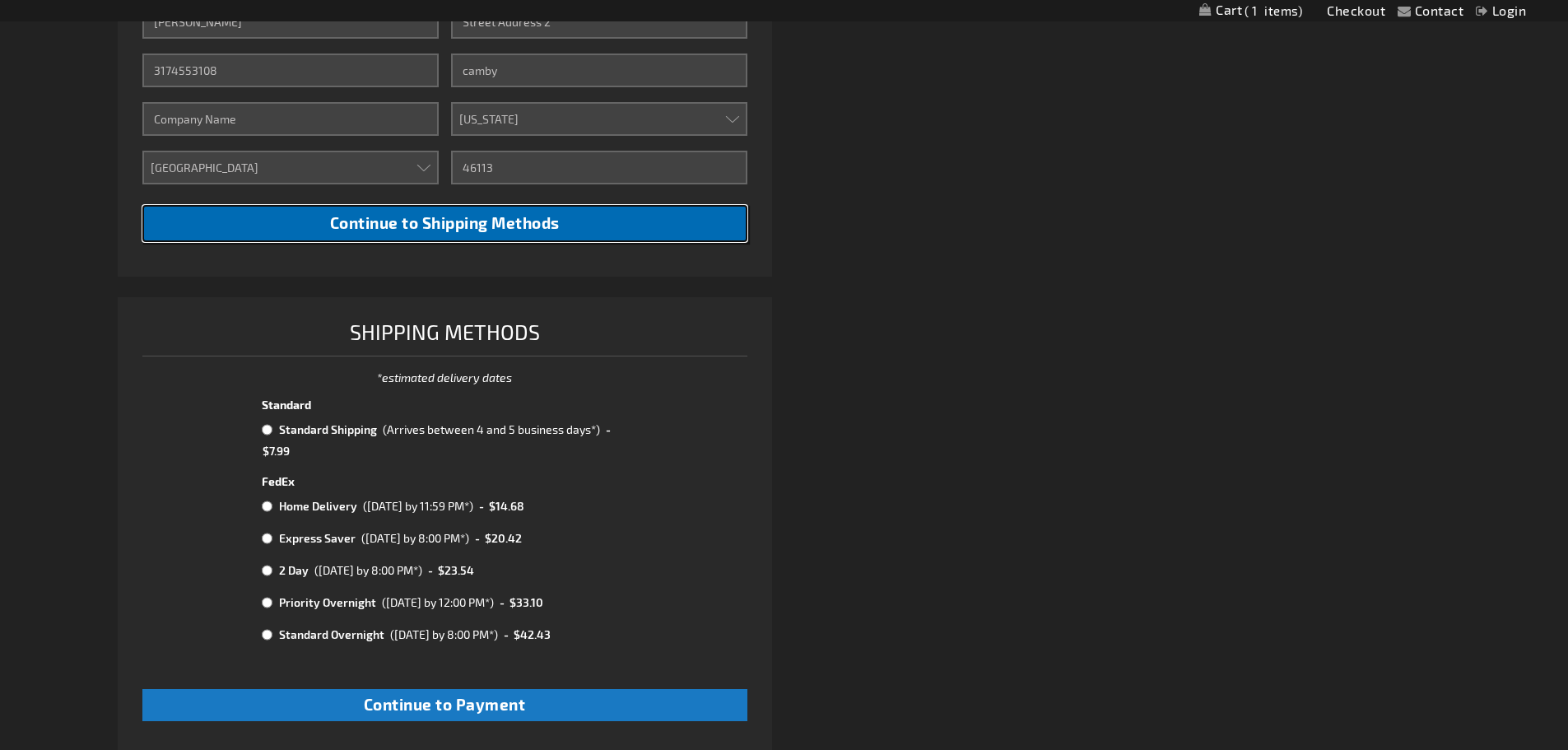
scroll to position [684, 0]
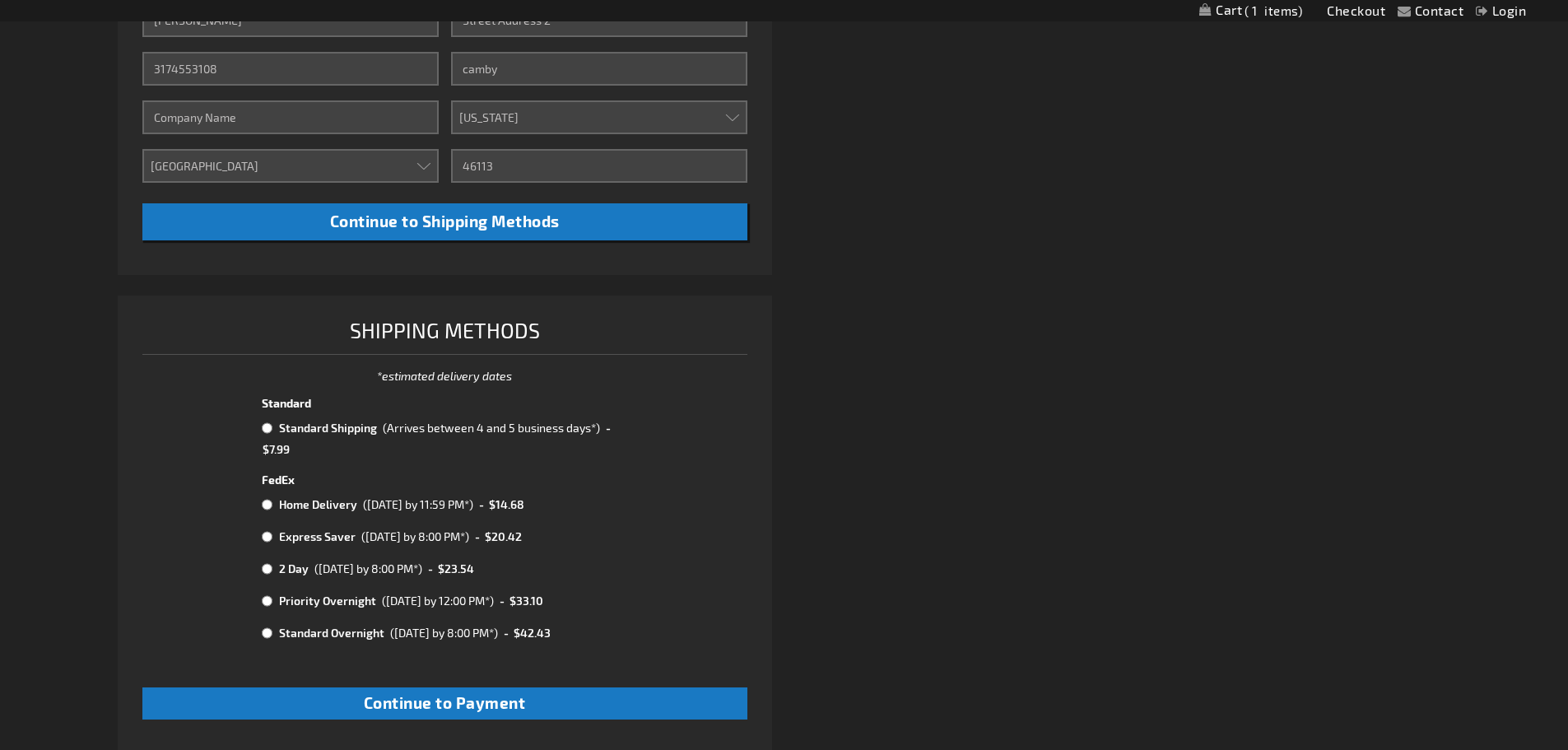
click at [266, 433] on td at bounding box center [268, 428] width 13 height 22
radio input "true"
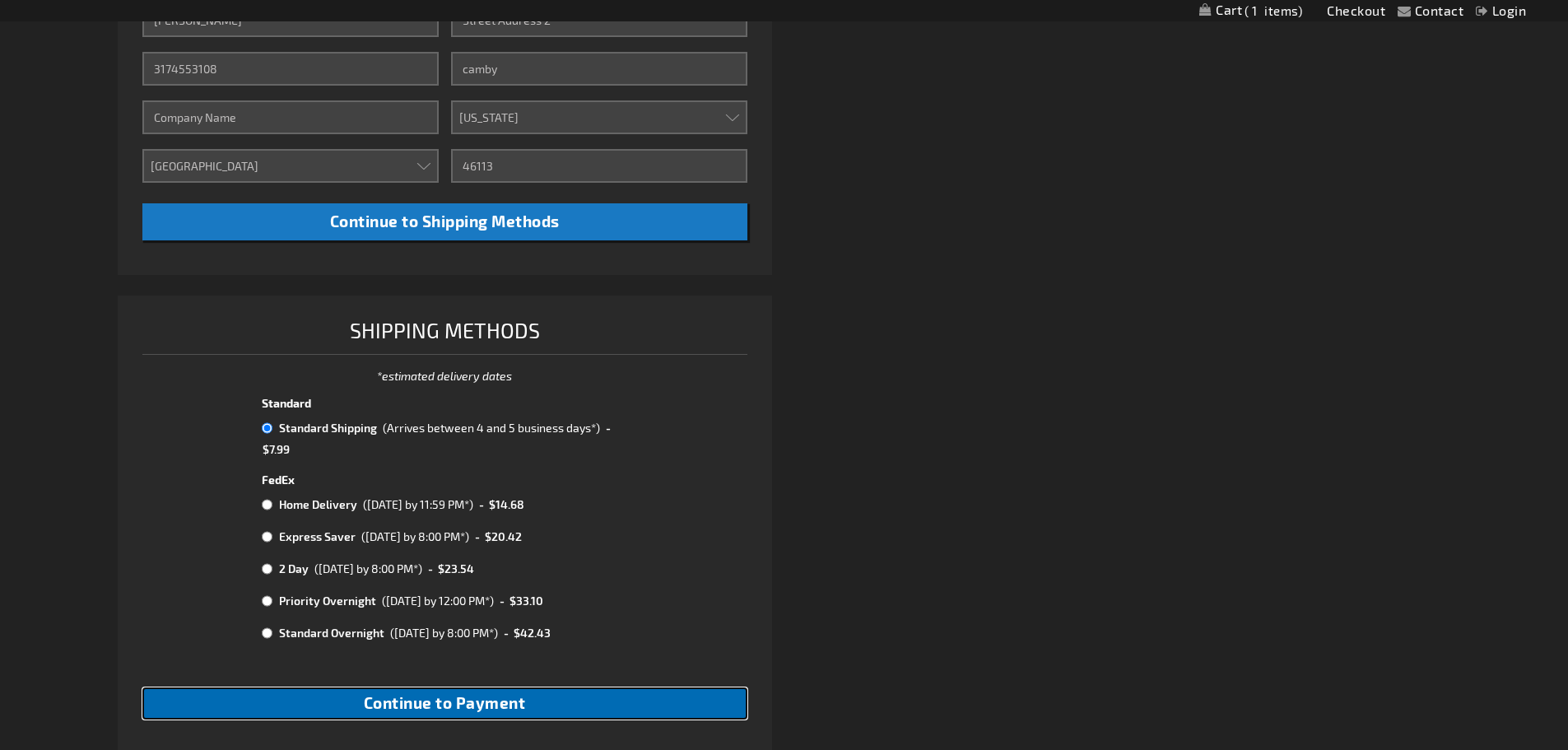
click at [706, 700] on button "Continue to Payment" at bounding box center [445, 703] width 604 height 32
checkbox input "true"
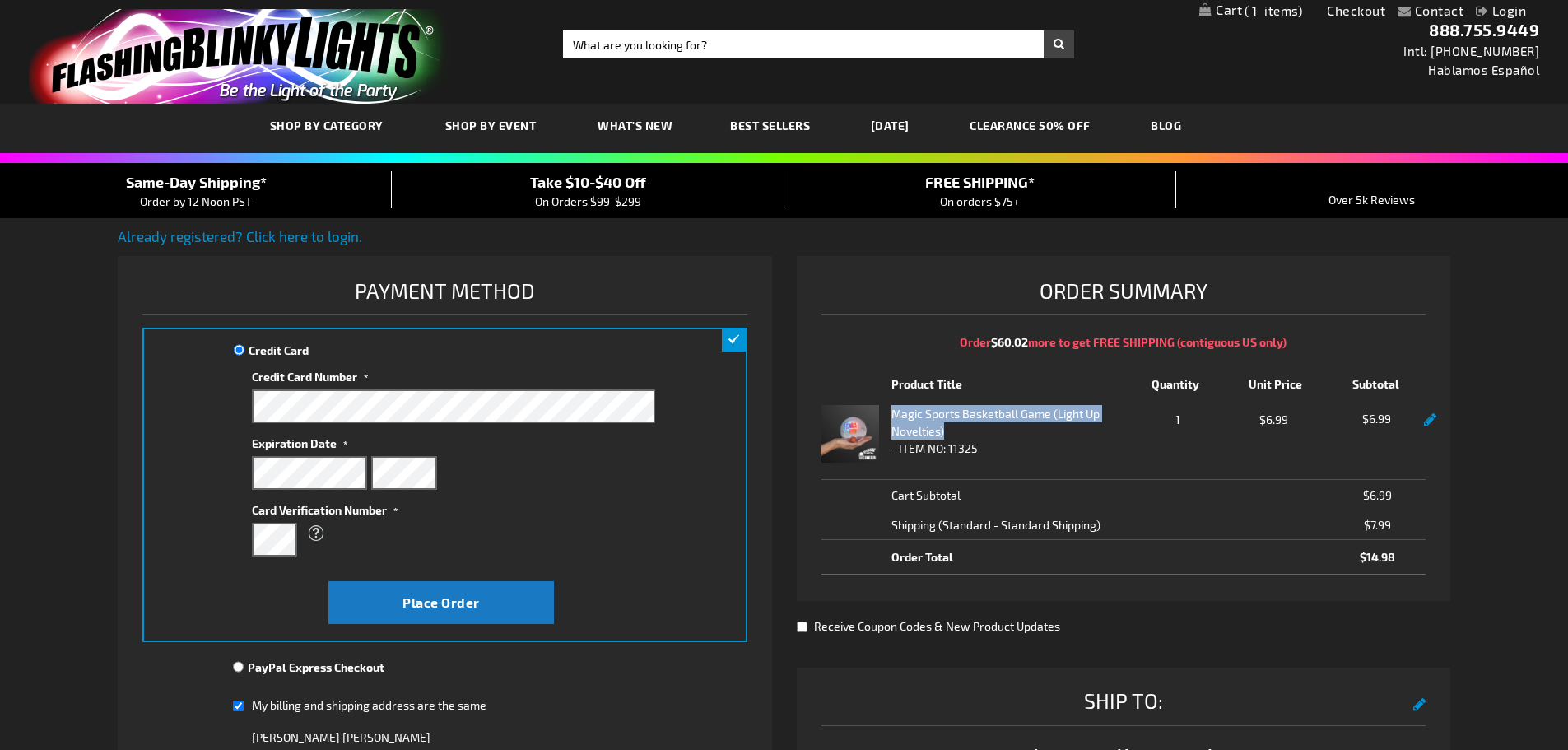
drag, startPoint x: 898, startPoint y: 411, endPoint x: 1017, endPoint y: 428, distance: 120.2
click at [1017, 428] on strong "Magic Sports Basketball Game (Light Up Novelties)" at bounding box center [1012, 422] width 241 height 34
copy strong "Magic Sports Basketball Game (Light Up Novelties)"
